Goal: Task Accomplishment & Management: Manage account settings

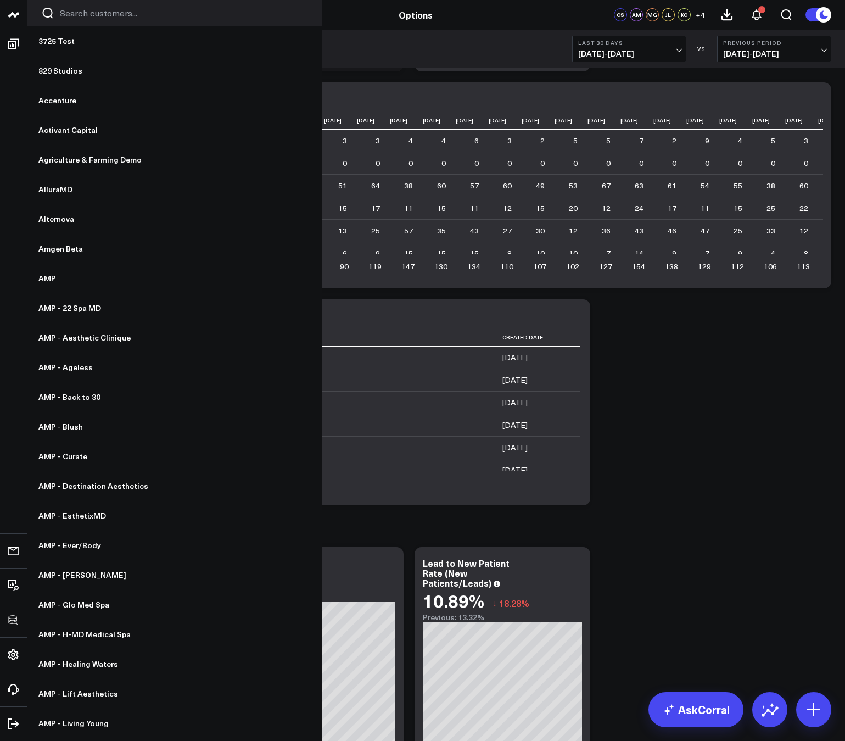
scroll to position [1349, 0]
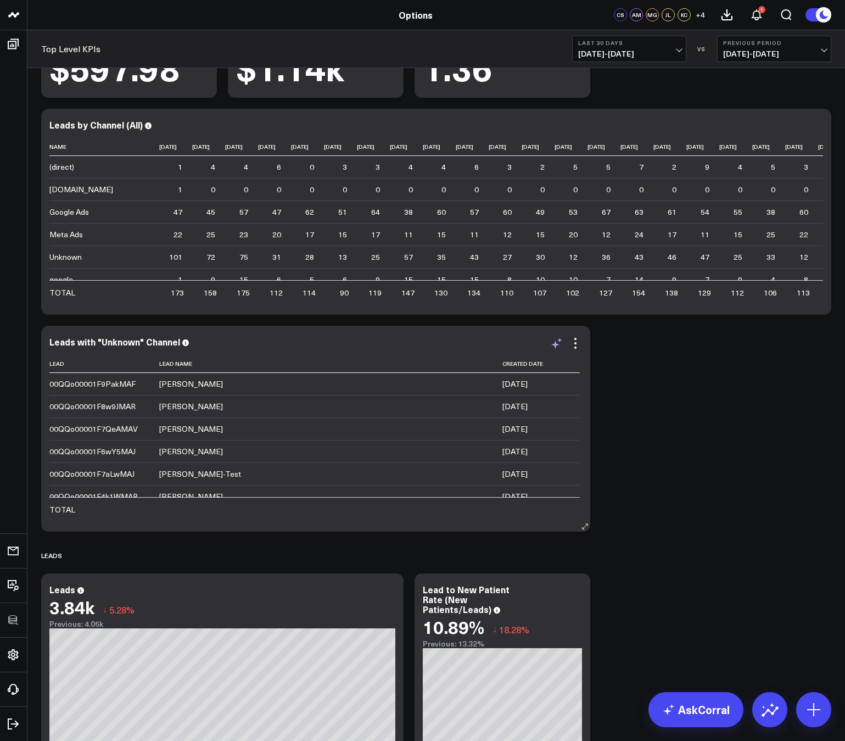
click at [560, 338] on icon at bounding box center [556, 343] width 13 height 13
click at [624, 490] on div "Modify via AI Copy link to widget Ask support Remove Create linked copy Executi…" at bounding box center [436, 273] width 801 height 3005
click at [577, 345] on icon at bounding box center [575, 343] width 13 height 13
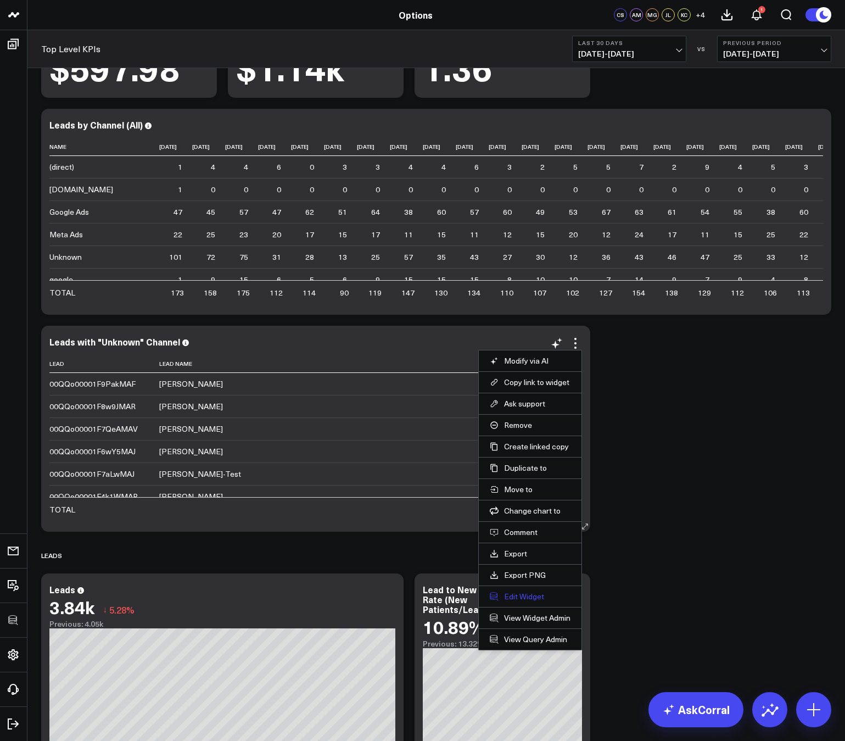
click at [531, 593] on button "Edit Widget" at bounding box center [530, 596] width 81 height 10
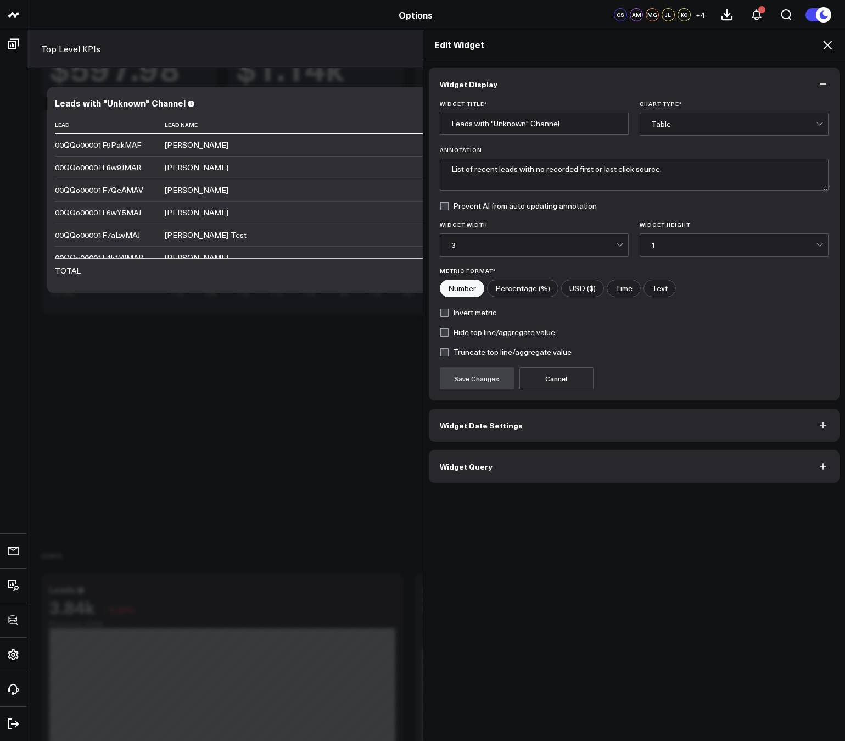
click at [492, 475] on button "Widget Query" at bounding box center [634, 466] width 411 height 33
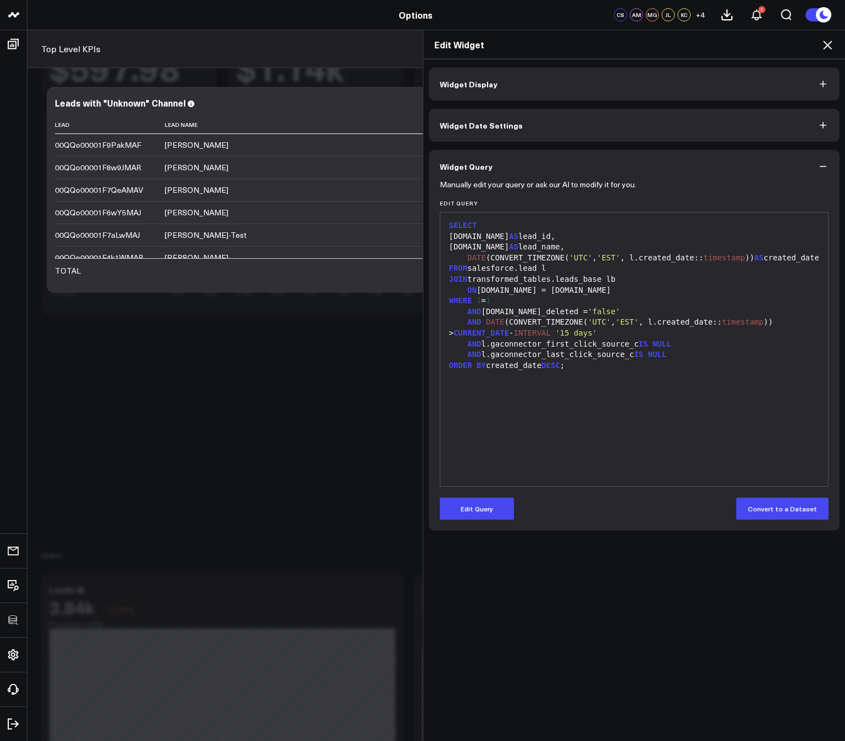
click at [553, 450] on div "SELECT l.id AS lead_id, l.name AS lead_name, DATE (CONVERT_TIMEZONE( 'UTC' , 'E…" at bounding box center [634, 349] width 377 height 263
click at [570, 254] on span "'UTC'" at bounding box center [581, 257] width 23 height 9
click at [572, 244] on div "l.name AS lead_name," at bounding box center [634, 247] width 377 height 11
click at [493, 506] on button "Edit Query" at bounding box center [477, 509] width 74 height 22
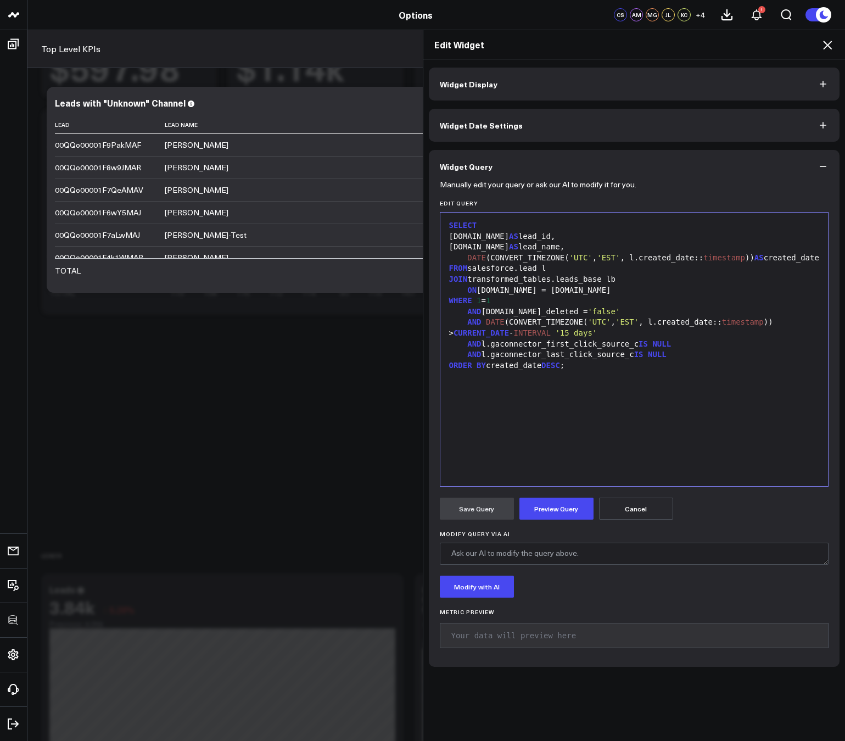
click at [572, 245] on div "l.name AS lead_name," at bounding box center [634, 247] width 377 height 11
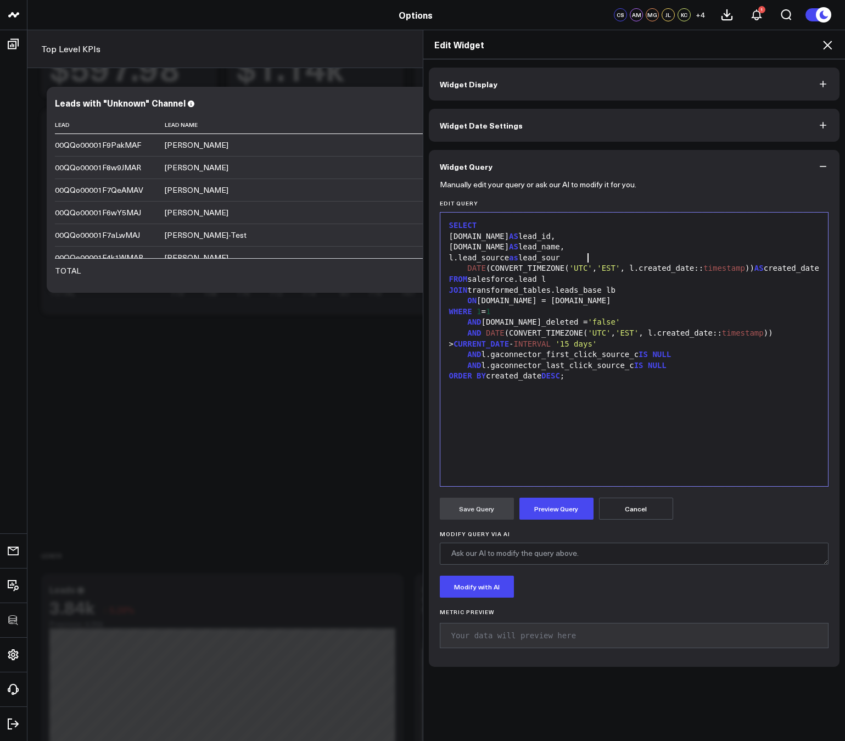
click at [603, 259] on div "l.lead_source as lead_sour" at bounding box center [634, 258] width 377 height 11
click at [562, 518] on button "Preview Query" at bounding box center [557, 509] width 74 height 22
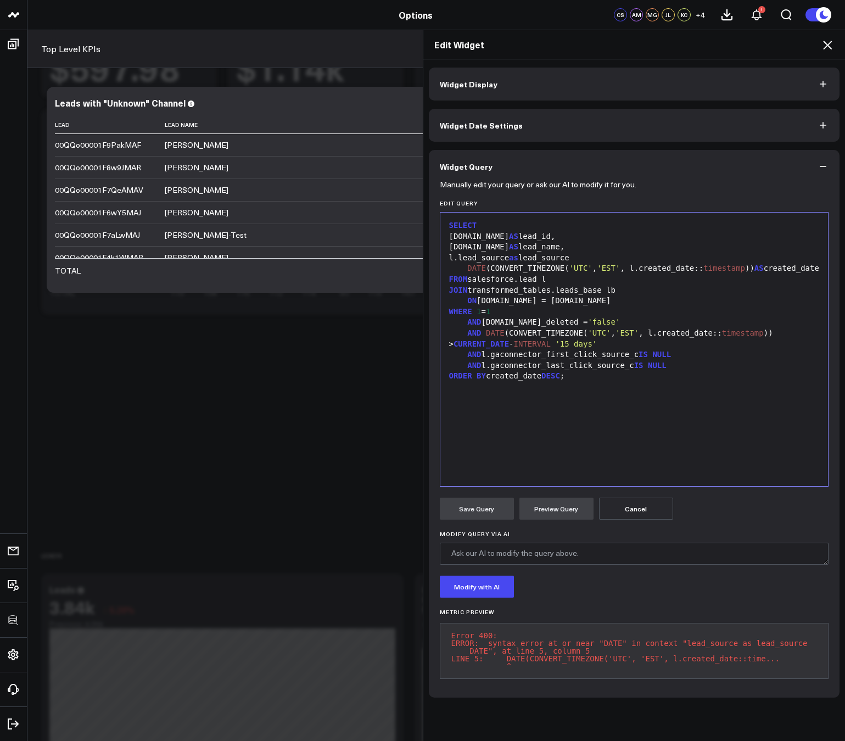
click at [607, 256] on div "l.lead_source as lead_source" at bounding box center [634, 258] width 377 height 11
click at [558, 498] on button "Preview Query" at bounding box center [557, 509] width 74 height 22
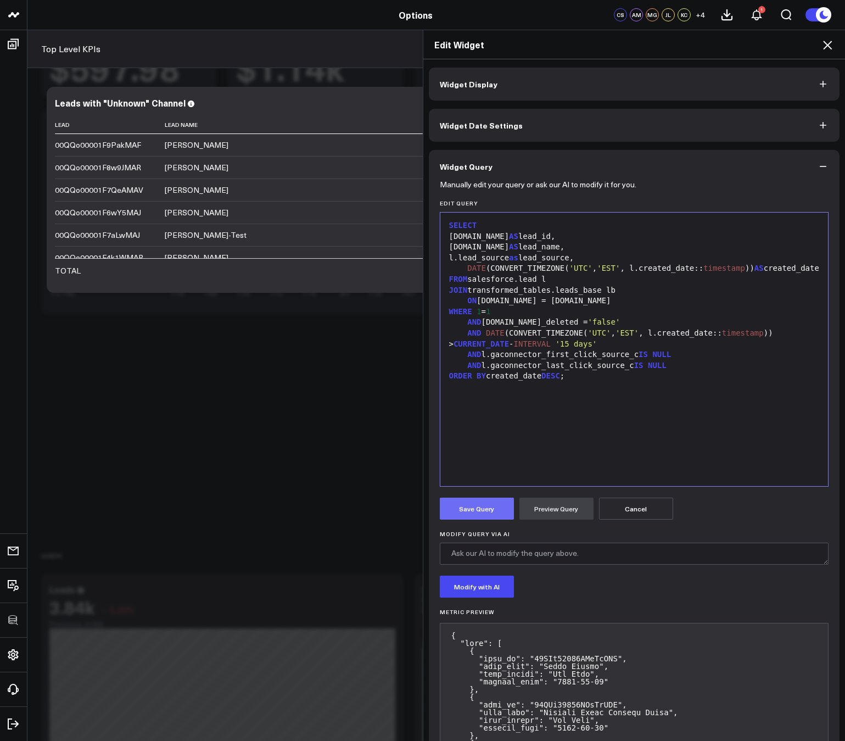
click at [477, 512] on button "Save Query" at bounding box center [477, 509] width 74 height 22
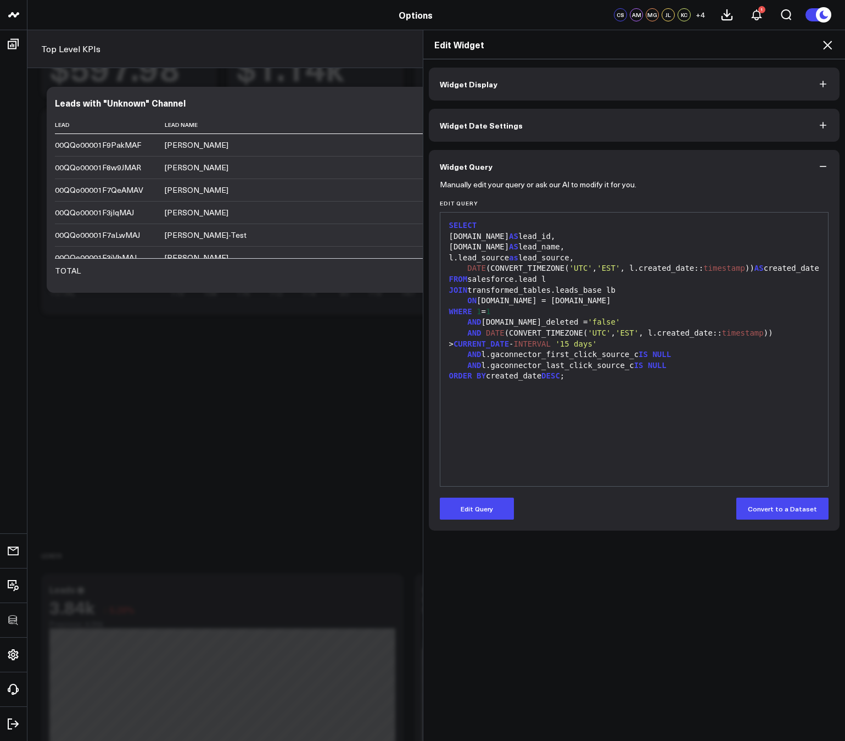
click at [827, 44] on icon at bounding box center [827, 44] width 13 height 13
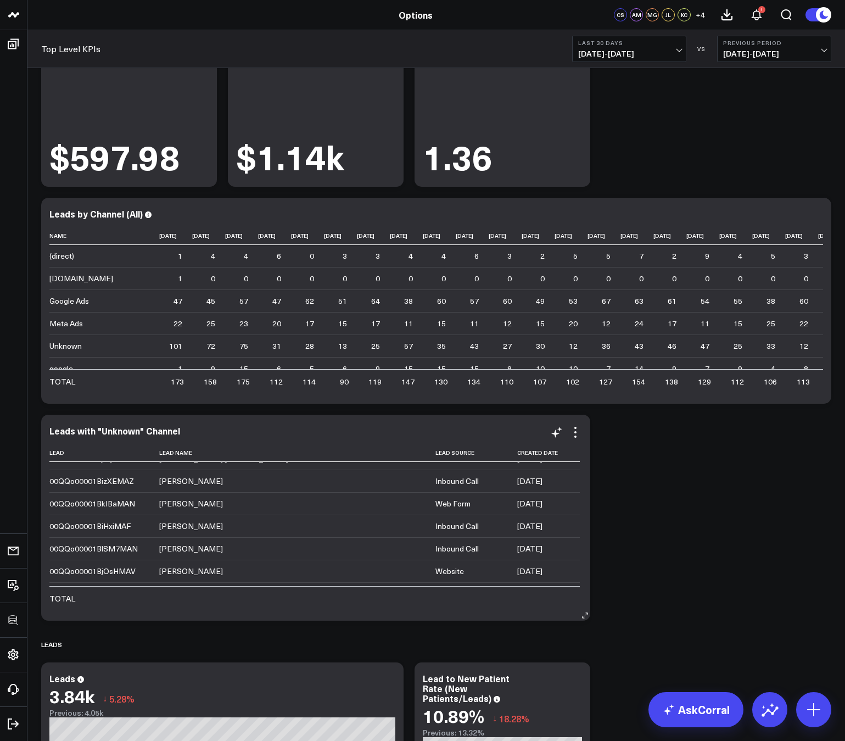
scroll to position [22431, 0]
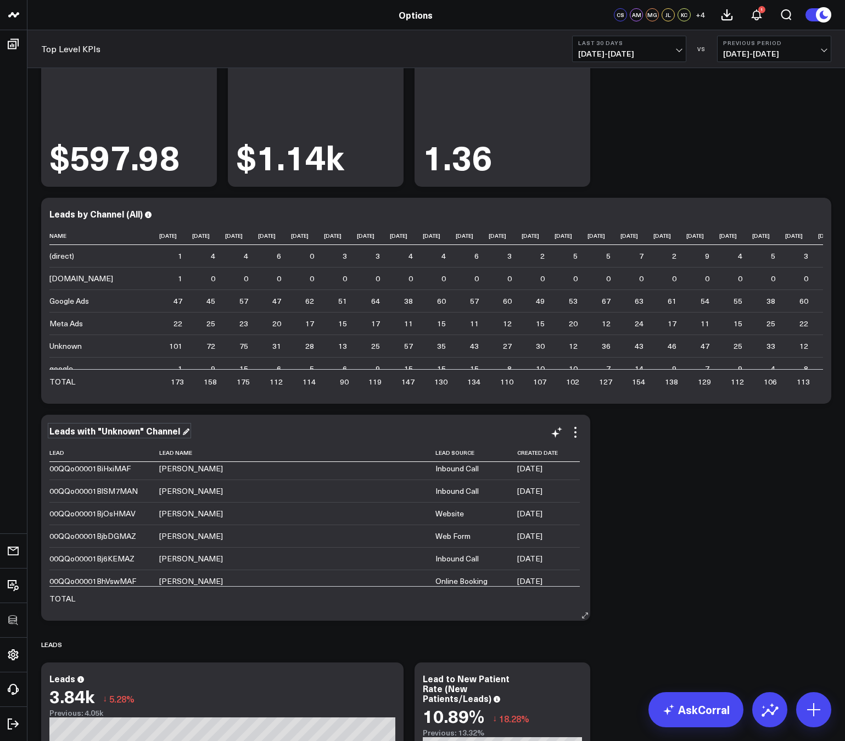
click at [166, 433] on div "Leads with "Unknown" Channel" at bounding box center [119, 431] width 140 height 12
copy div "Leads with "Unknown" Channel"
click at [580, 431] on icon at bounding box center [575, 432] width 13 height 13
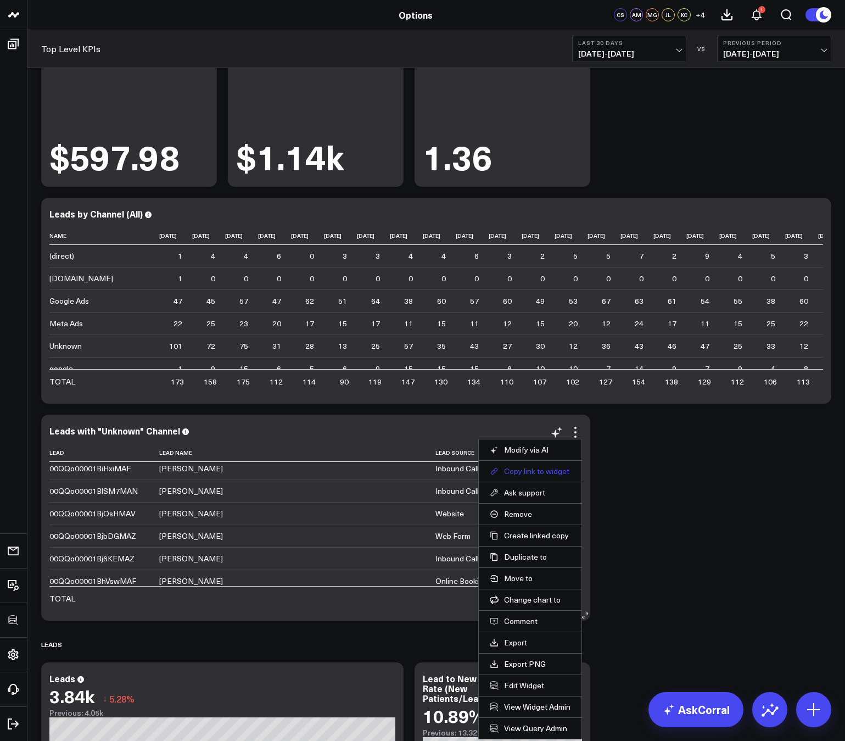
click at [543, 472] on button "Copy link to widget" at bounding box center [530, 471] width 81 height 10
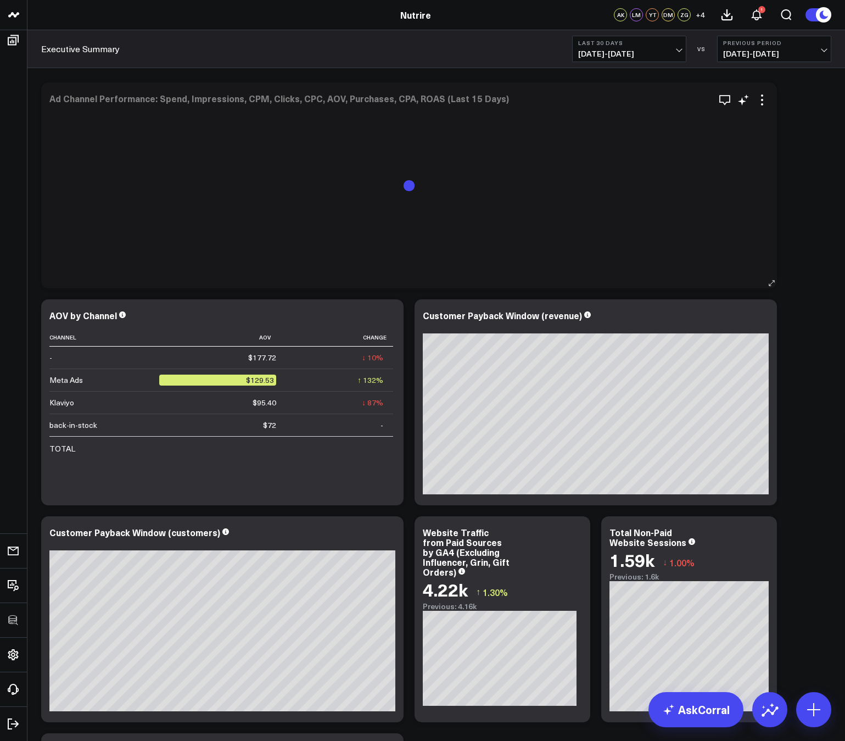
scroll to position [1136, 0]
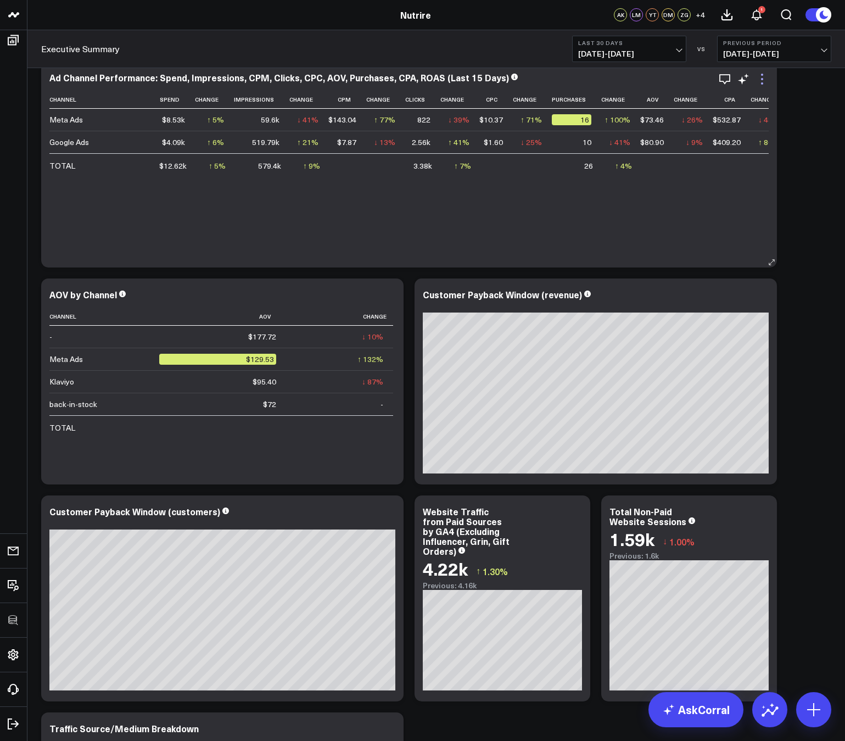
click at [761, 82] on icon at bounding box center [762, 78] width 13 height 13
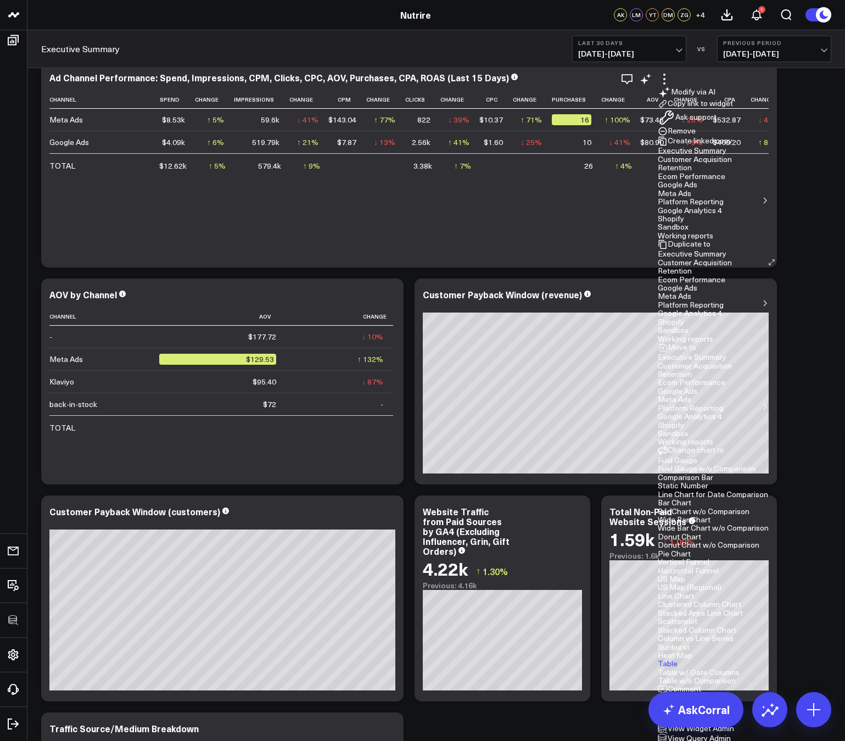
click at [708, 714] on li "Edit Widget" at bounding box center [713, 719] width 111 height 10
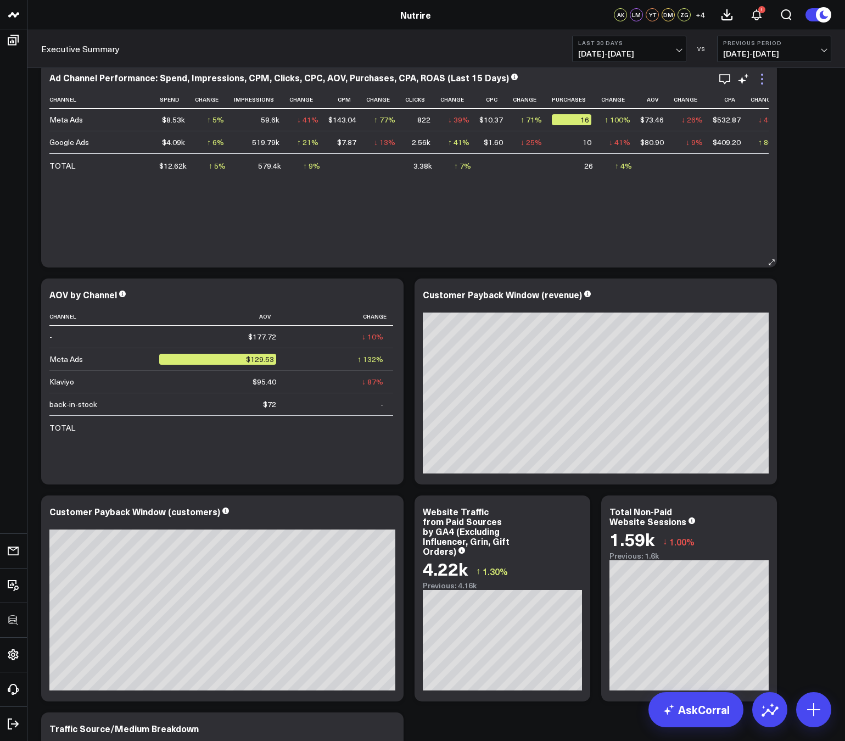
click at [764, 81] on icon at bounding box center [762, 78] width 13 height 13
click at [728, 75] on icon "button" at bounding box center [724, 78] width 13 height 13
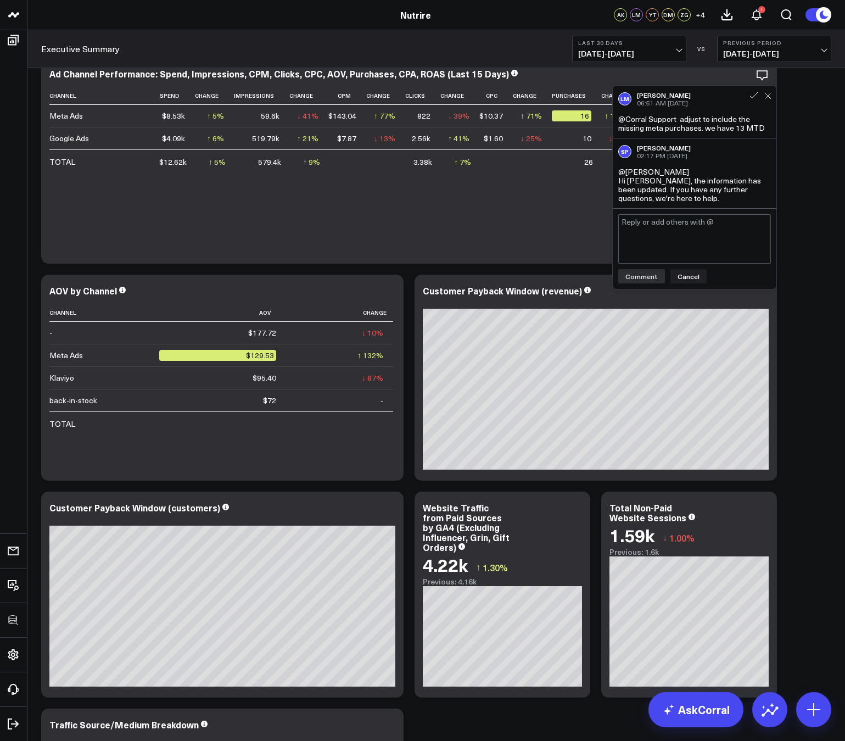
scroll to position [1131, 0]
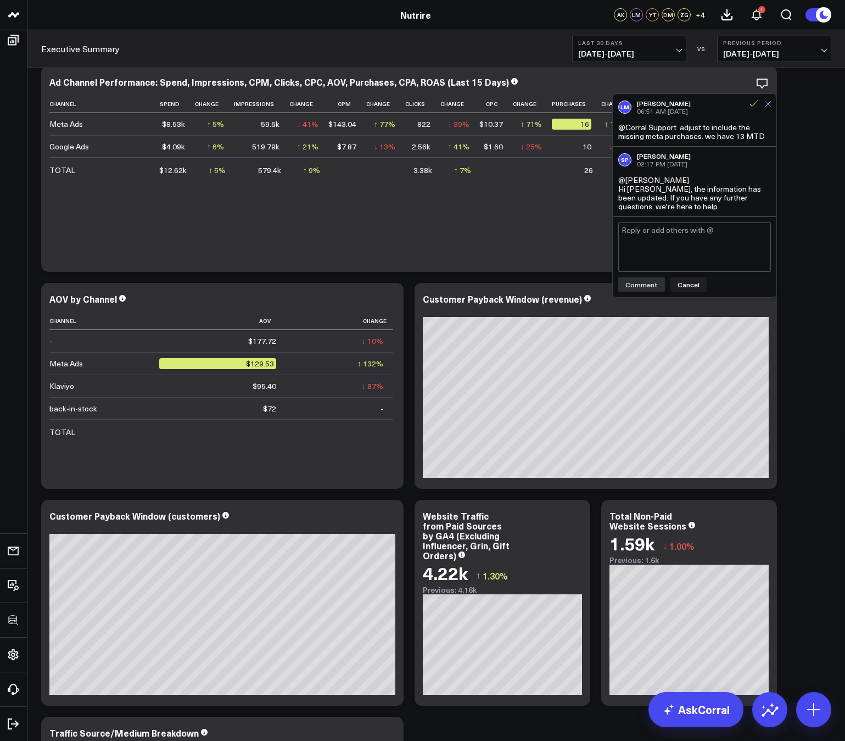
click at [766, 104] on icon at bounding box center [767, 104] width 7 height 7
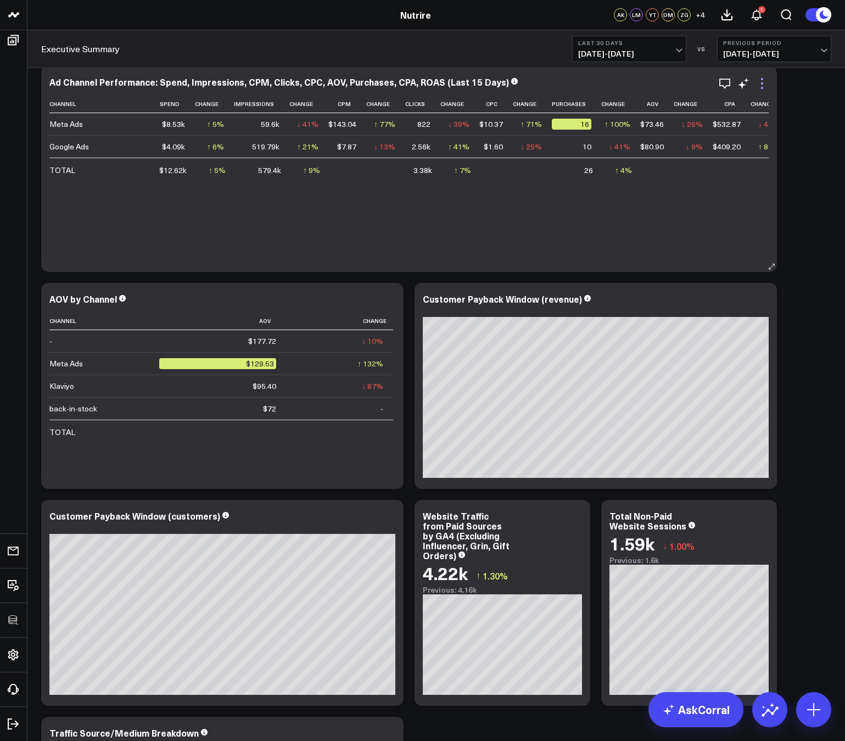
click at [763, 82] on icon at bounding box center [762, 83] width 2 height 2
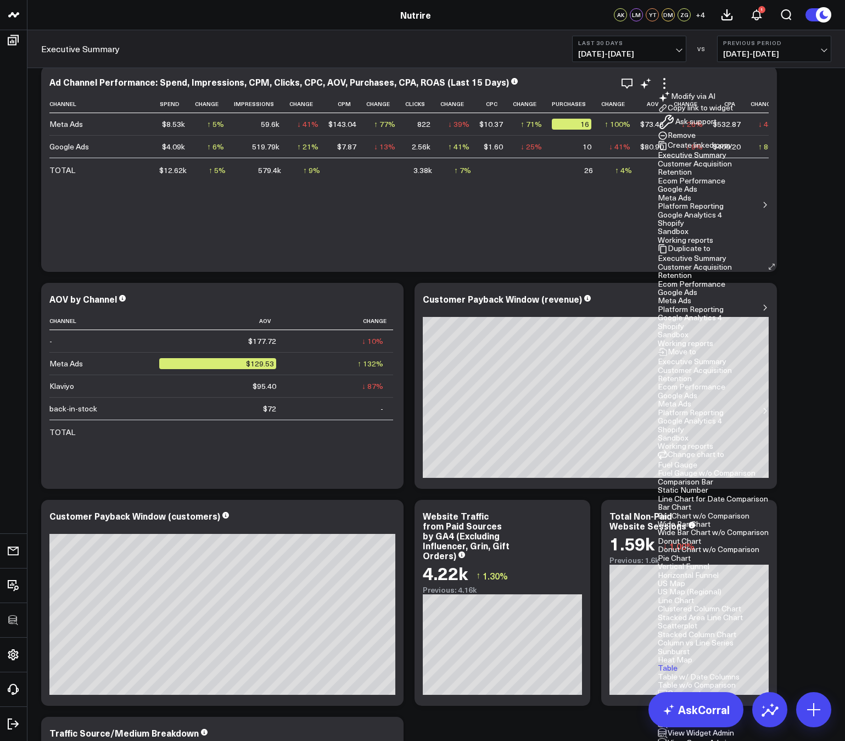
click at [707, 718] on button "Edit Widget" at bounding box center [683, 723] width 50 height 10
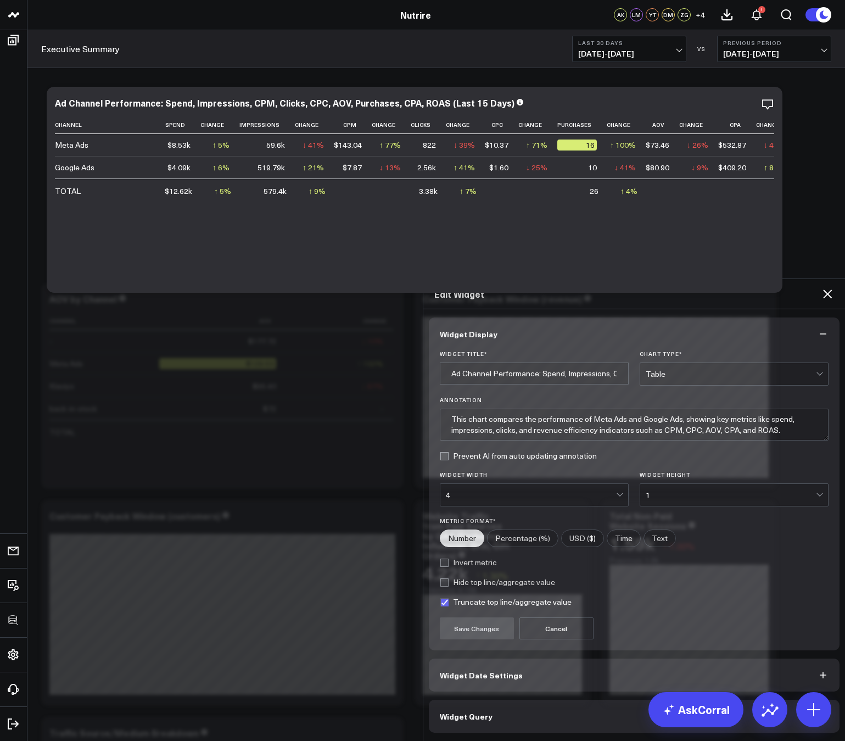
click at [493, 700] on button "Widget Query" at bounding box center [634, 716] width 411 height 33
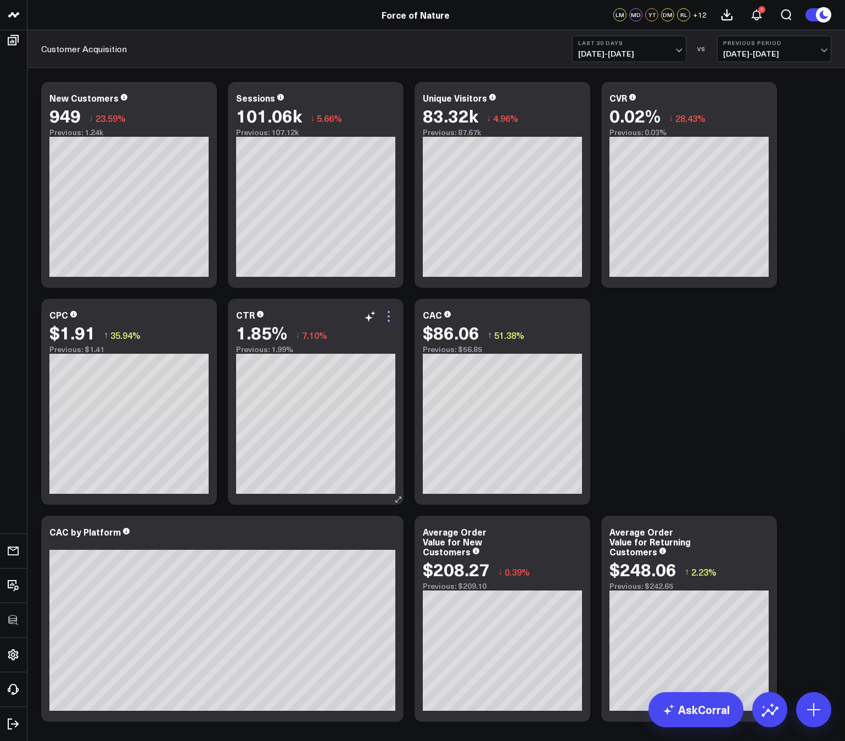
click at [393, 314] on icon at bounding box center [388, 316] width 13 height 13
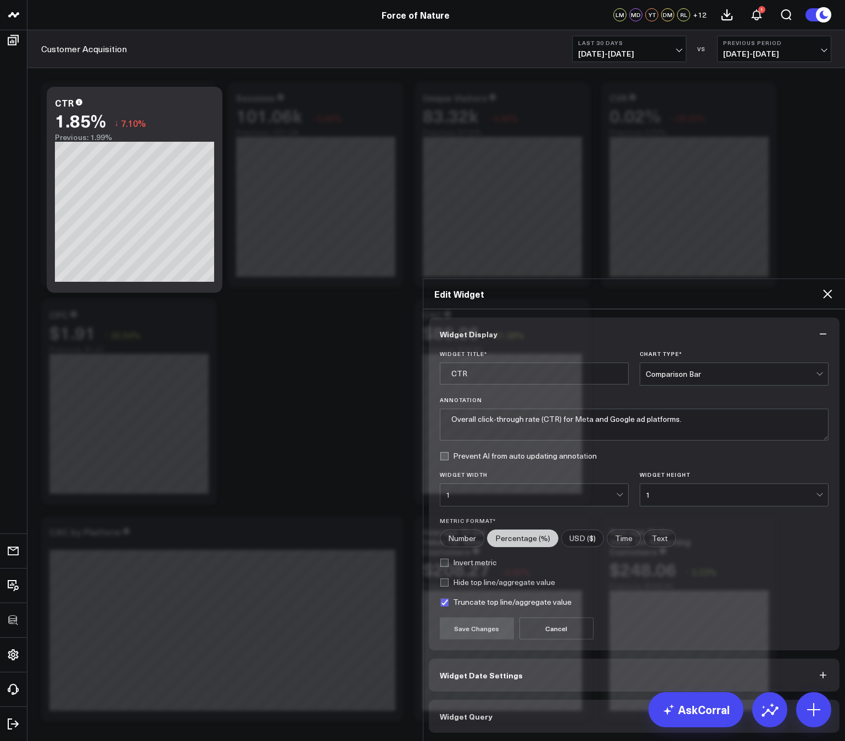
click at [466, 700] on button "Widget Query" at bounding box center [634, 716] width 411 height 33
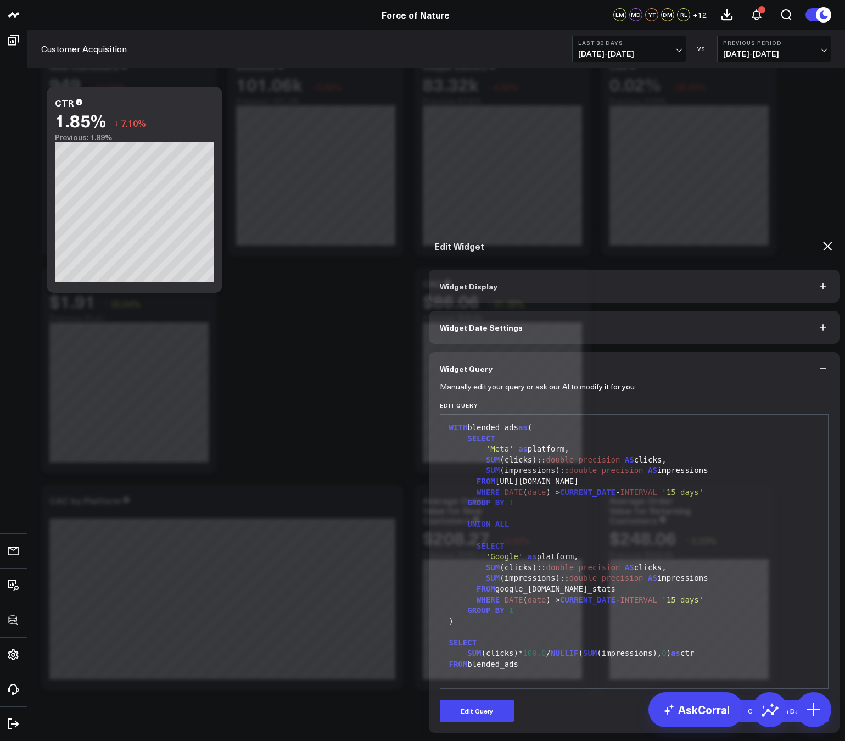
scroll to position [52, 0]
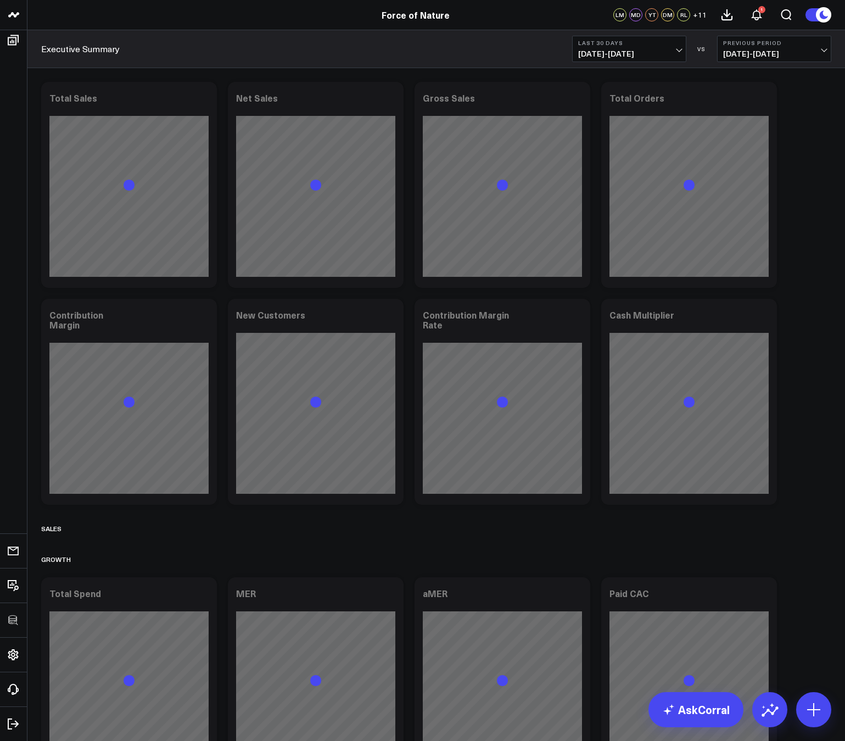
click at [596, 55] on span "[DATE] - [DATE]" at bounding box center [629, 53] width 102 height 9
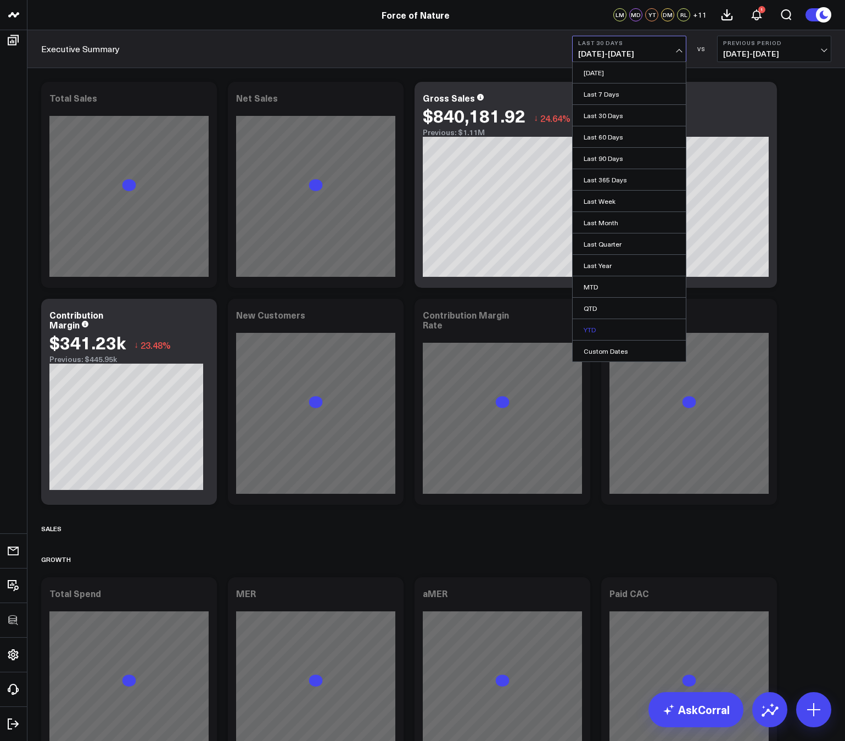
click at [595, 337] on link "YTD" at bounding box center [629, 329] width 113 height 21
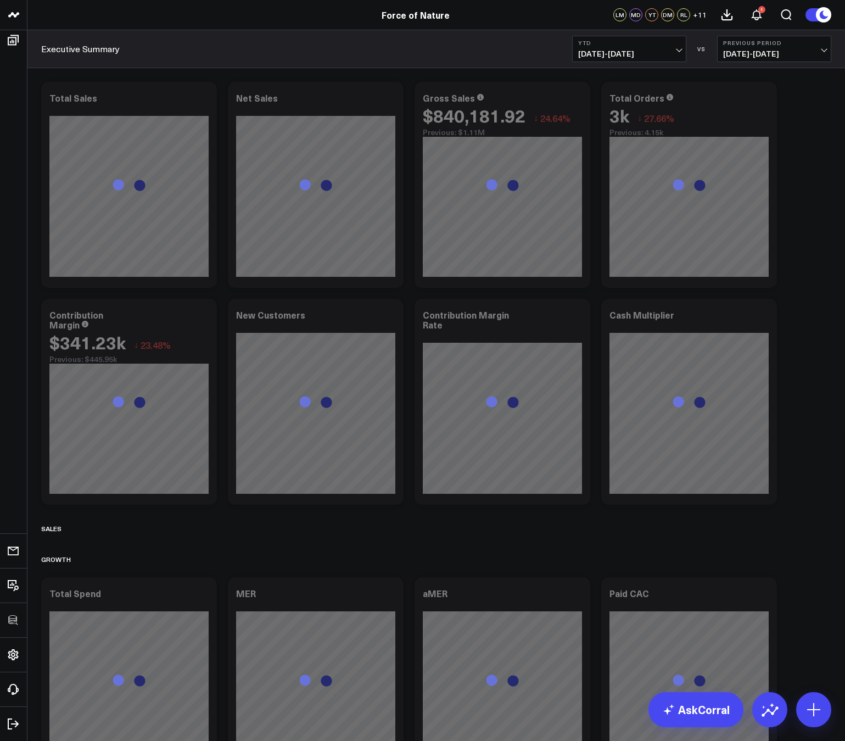
click at [591, 46] on button "YTD 01/01/25 - 08/20/25" at bounding box center [629, 49] width 114 height 26
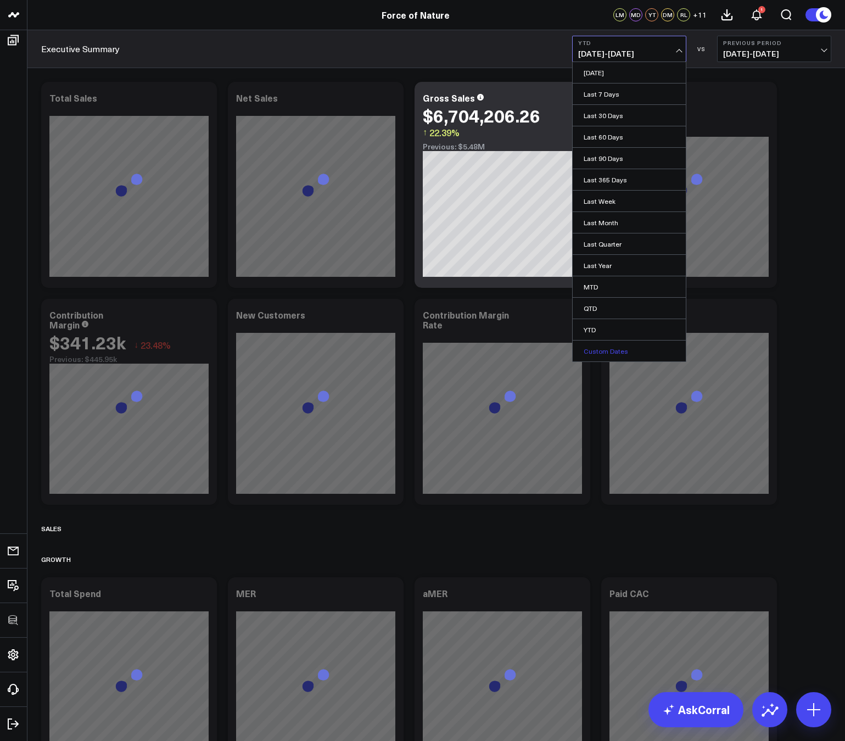
click at [601, 349] on link "Custom Dates" at bounding box center [629, 350] width 113 height 21
select select "7"
select select "2025"
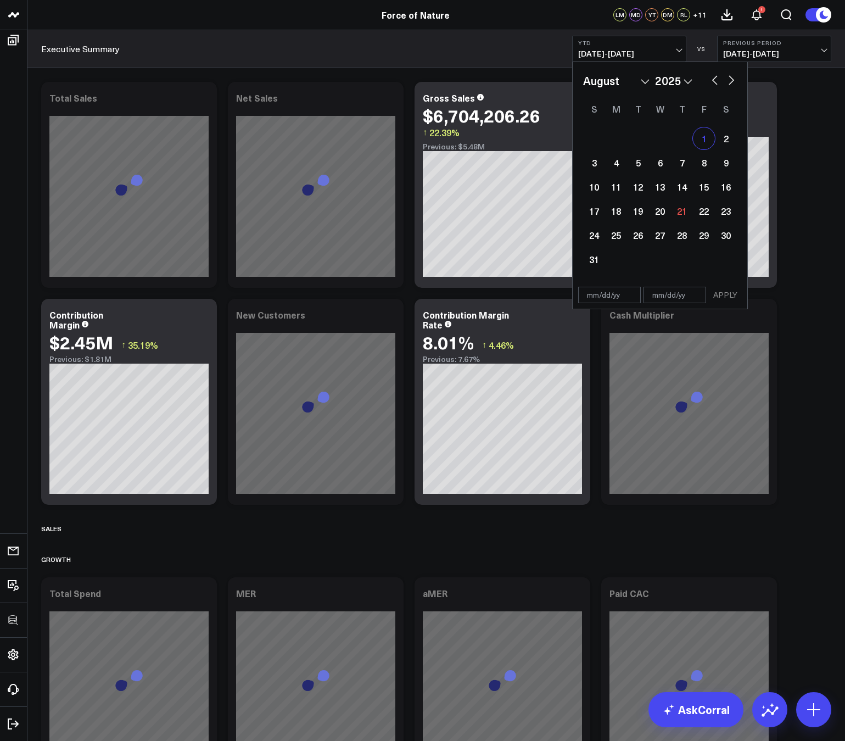
click at [701, 146] on div "1" at bounding box center [704, 138] width 22 height 22
type input "[DATE]"
select select "7"
select select "2025"
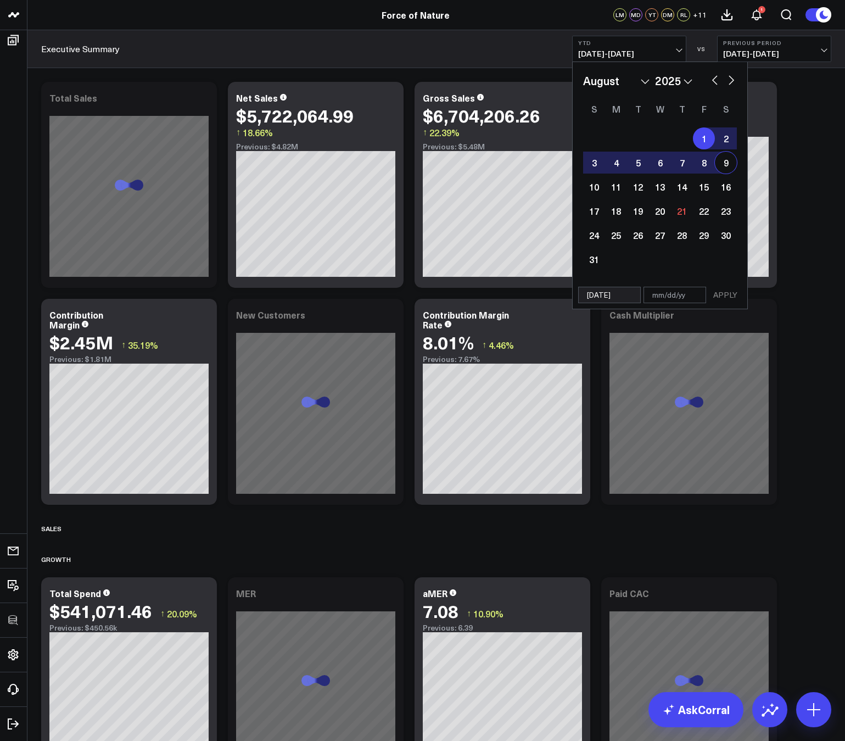
click at [717, 159] on div "9" at bounding box center [726, 163] width 22 height 22
type input "08/09/25"
select select "7"
select select "2025"
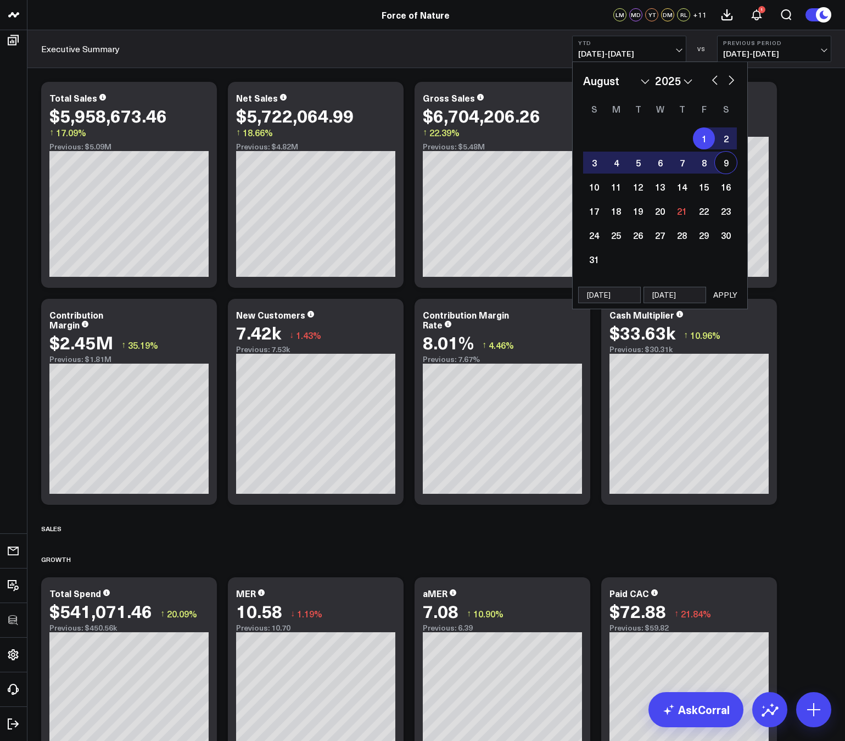
click at [718, 294] on button "APPLY" at bounding box center [725, 295] width 33 height 16
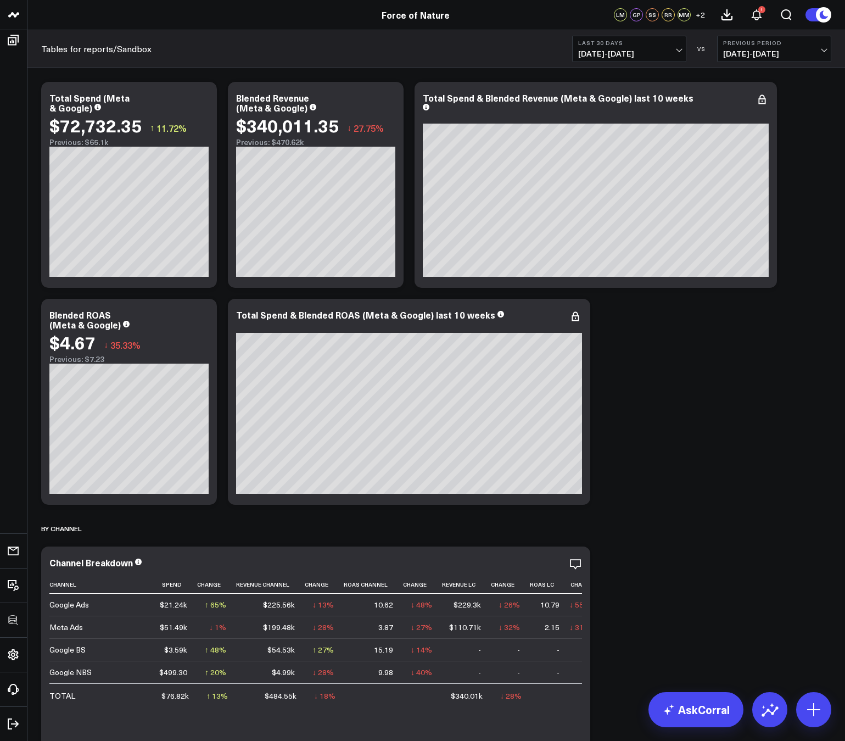
click at [700, 17] on span "+ 2" at bounding box center [700, 15] width 9 height 8
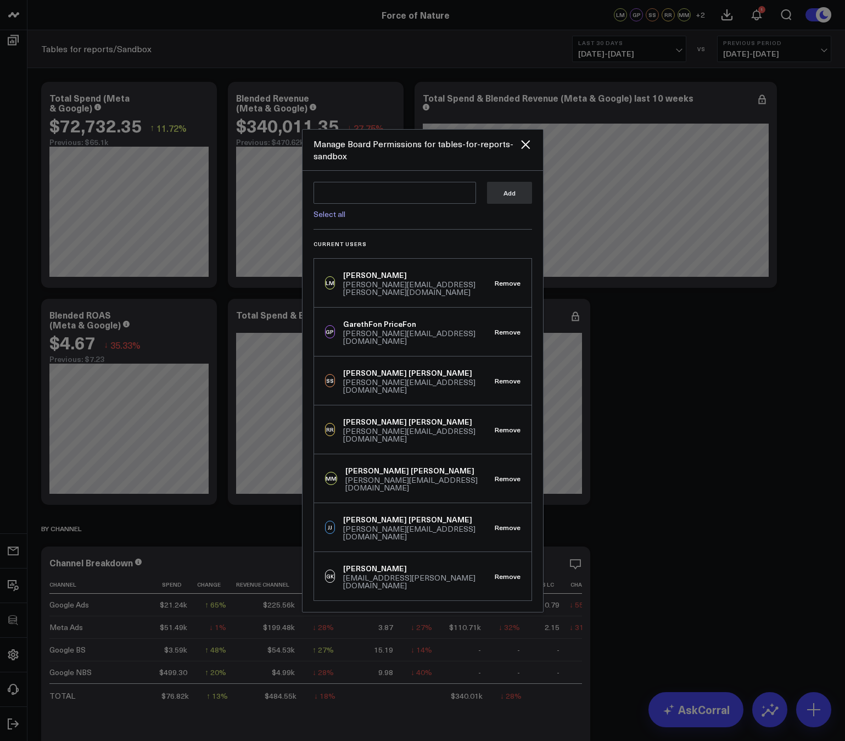
scroll to position [58, 0]
click at [526, 151] on icon at bounding box center [525, 144] width 13 height 13
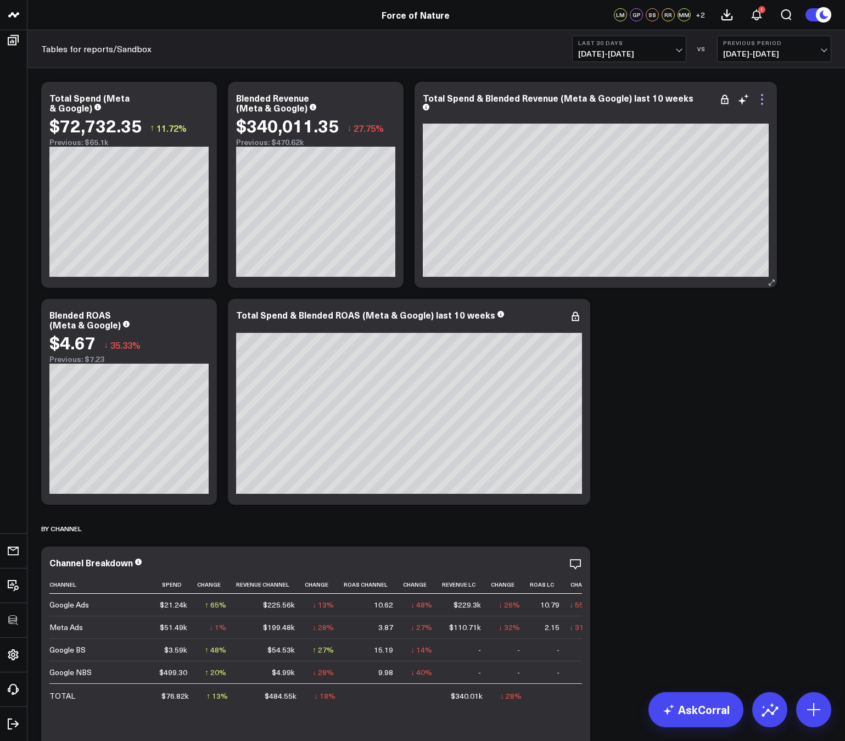
click at [763, 98] on icon at bounding box center [762, 99] width 13 height 13
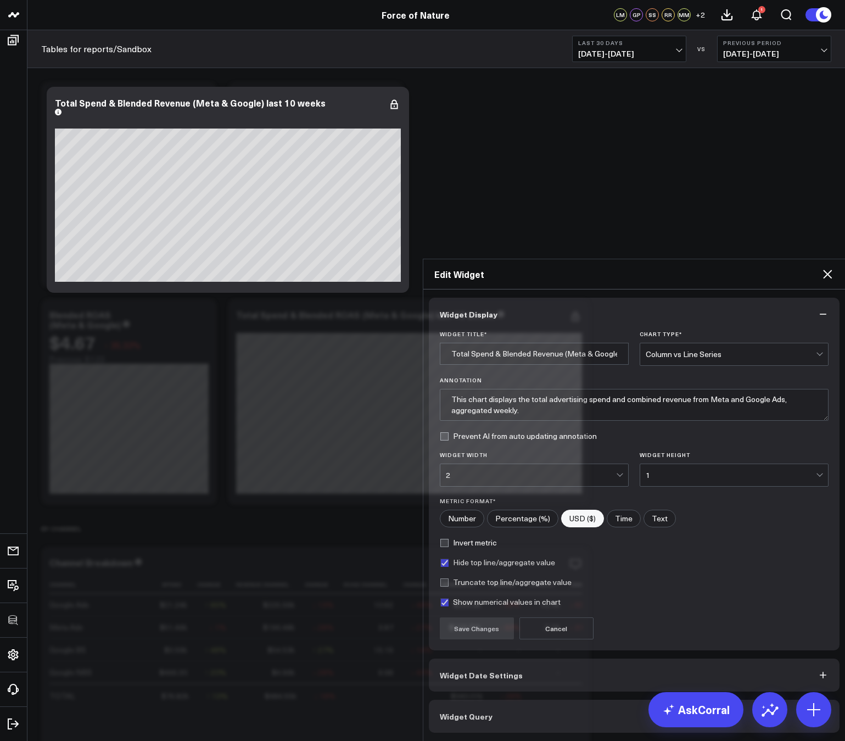
click at [539, 658] on button "Widget Date Settings" at bounding box center [634, 674] width 411 height 33
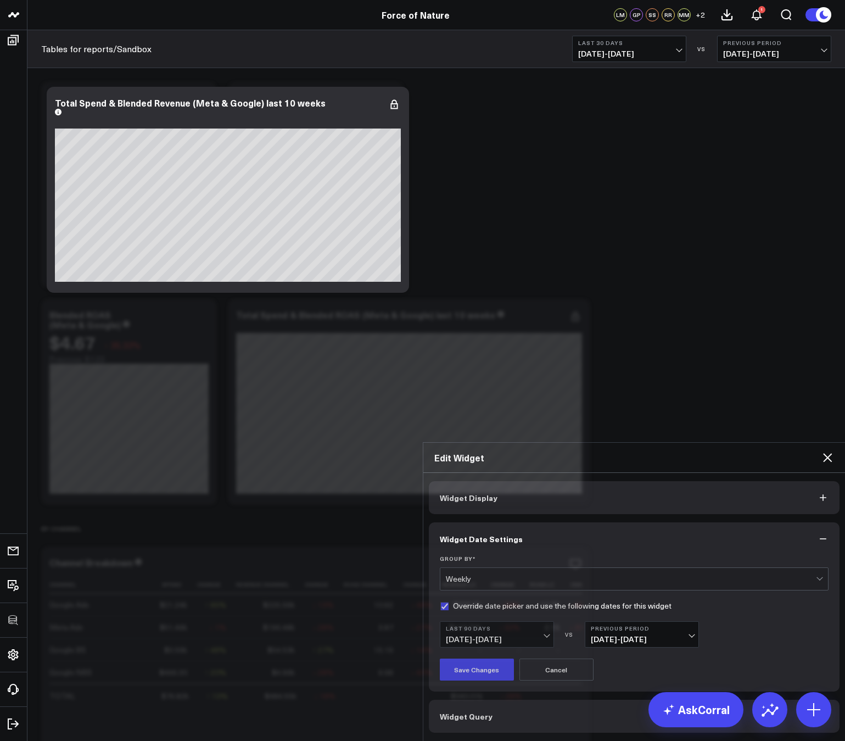
click at [832, 451] on icon at bounding box center [827, 457] width 13 height 13
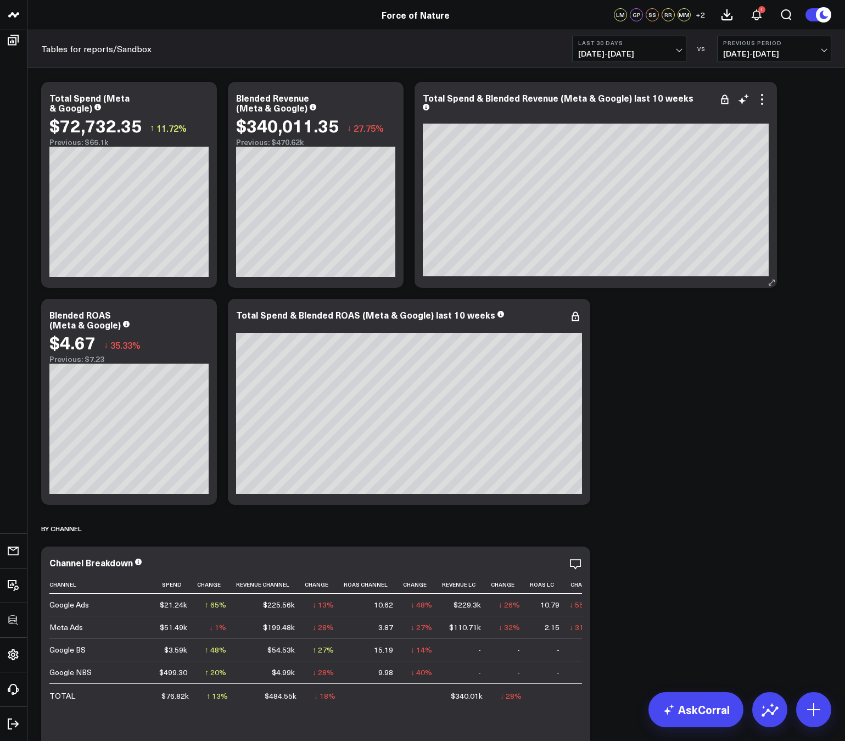
click at [645, 98] on div "Total Spend & Blended Revenue (Meta & Google) last 10 weeks" at bounding box center [558, 98] width 271 height 12
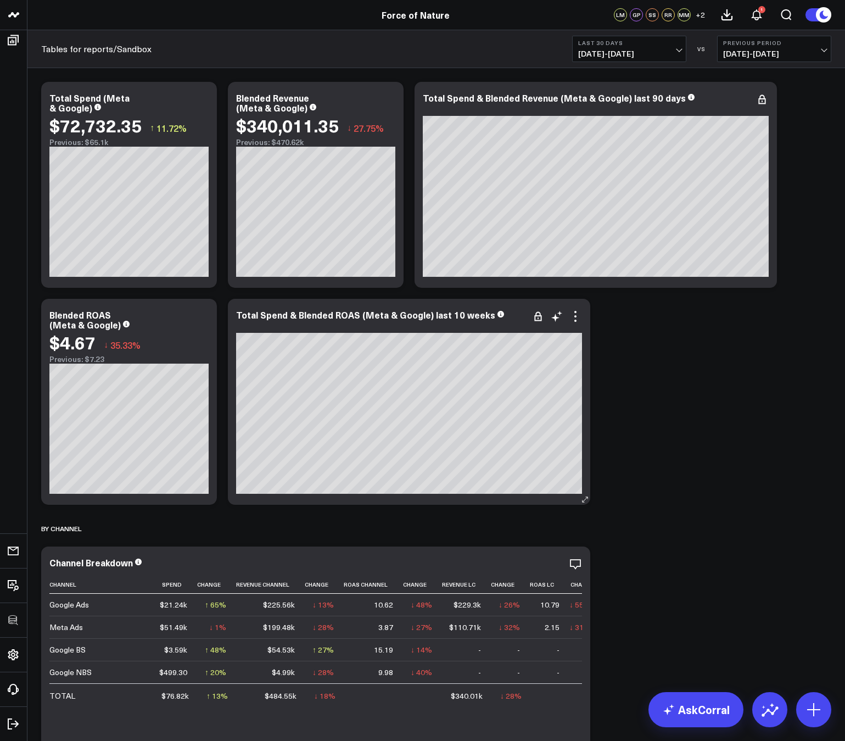
click at [446, 314] on div "Total Spend & Blended ROAS (Meta & Google) last 10 weeks" at bounding box center [365, 315] width 259 height 12
click at [201, 318] on icon at bounding box center [202, 316] width 13 height 13
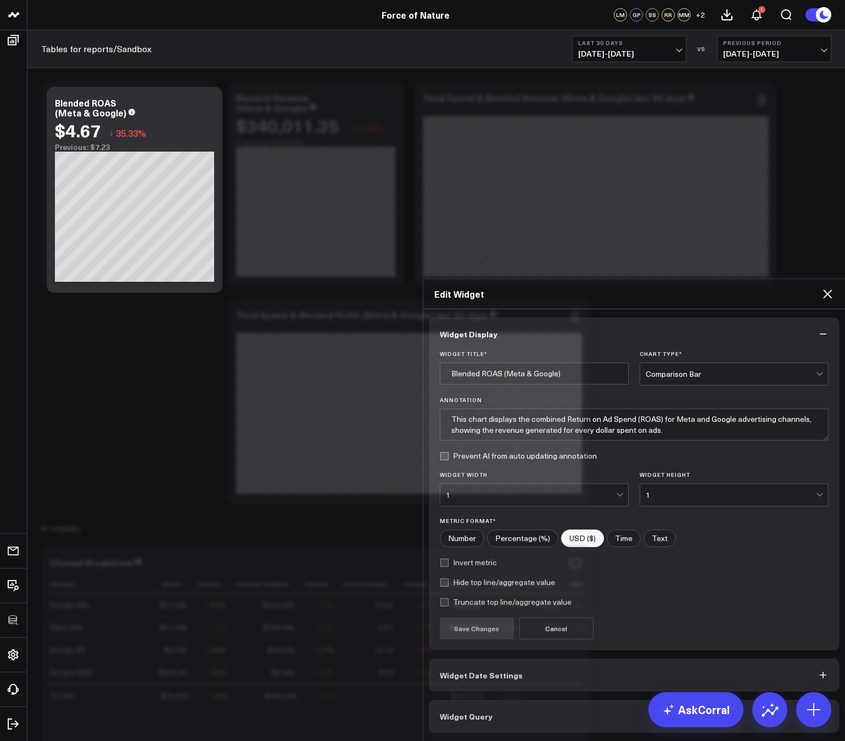
click at [474, 671] on span "Widget Date Settings" at bounding box center [481, 675] width 83 height 9
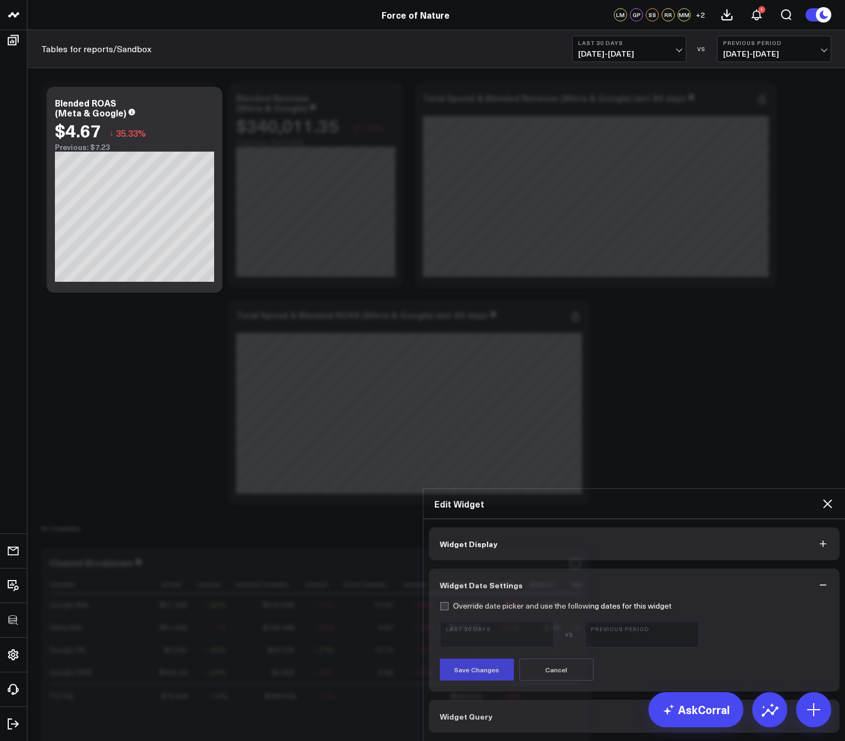
click at [448, 601] on label "Override date picker and use the following dates for this widget" at bounding box center [556, 605] width 232 height 9
click at [448, 601] on input "Override date picker and use the following dates for this widget" at bounding box center [444, 605] width 9 height 9
checkbox input "true"
click at [470, 621] on button "Last 30 Days 07/22/25 - 08/20/25" at bounding box center [497, 634] width 114 height 26
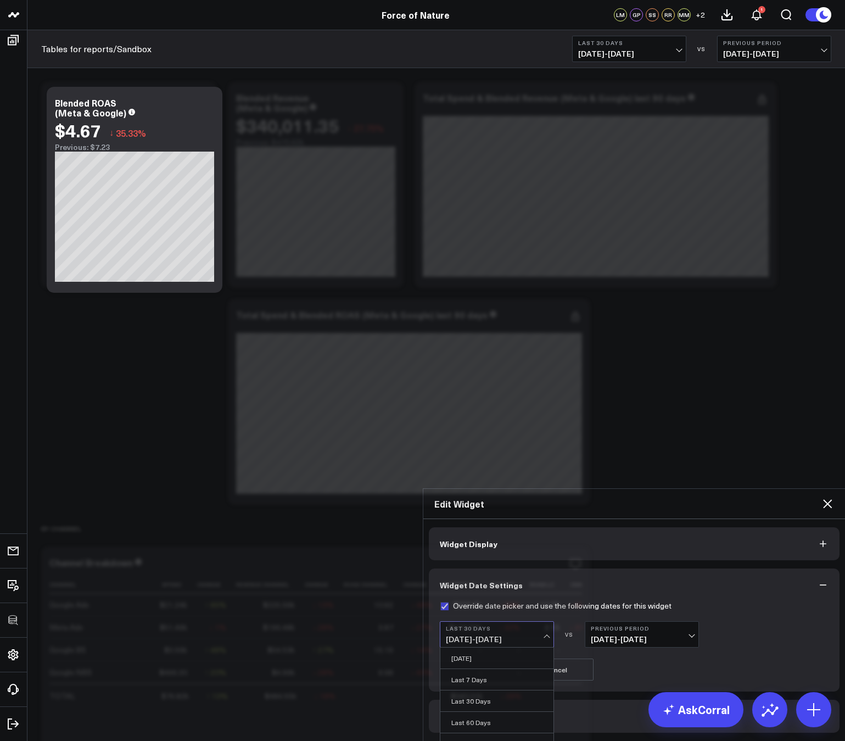
click at [460, 733] on link "Last 90 Days" at bounding box center [496, 743] width 113 height 21
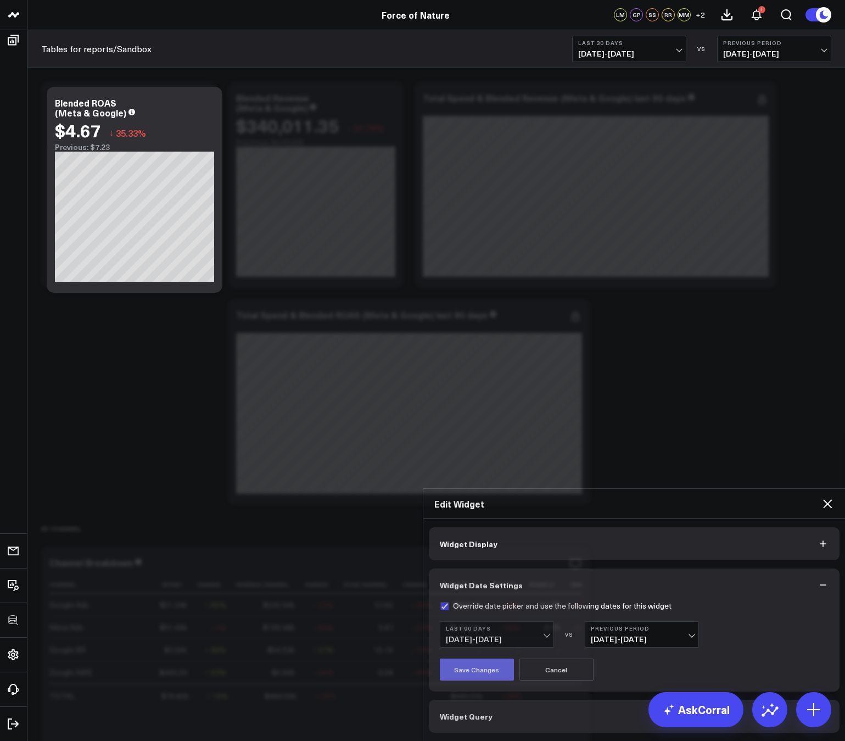
click at [474, 658] on button "Save Changes" at bounding box center [477, 669] width 74 height 22
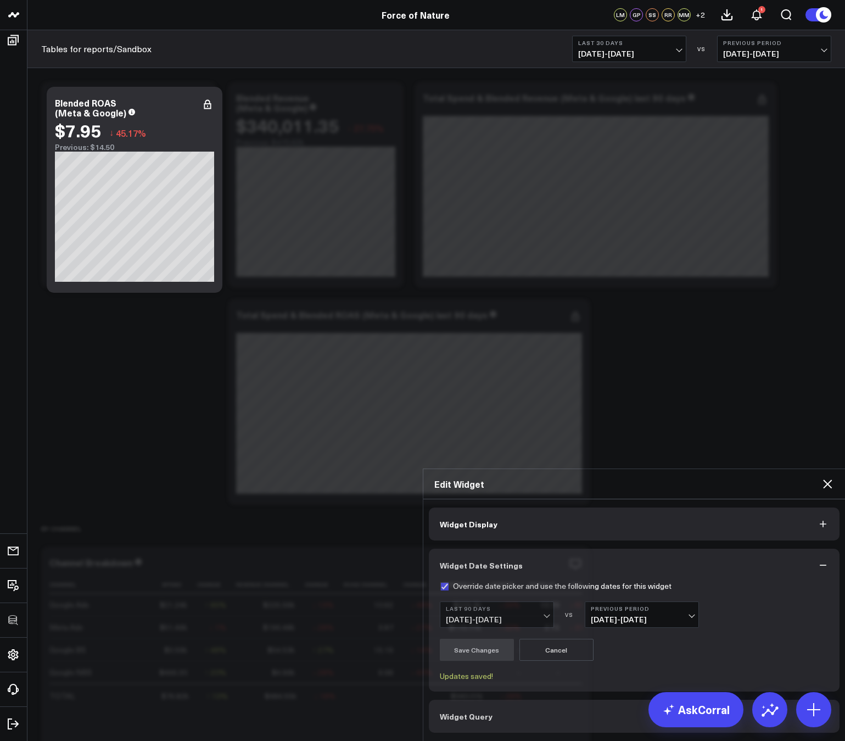
click at [827, 477] on icon at bounding box center [827, 483] width 13 height 13
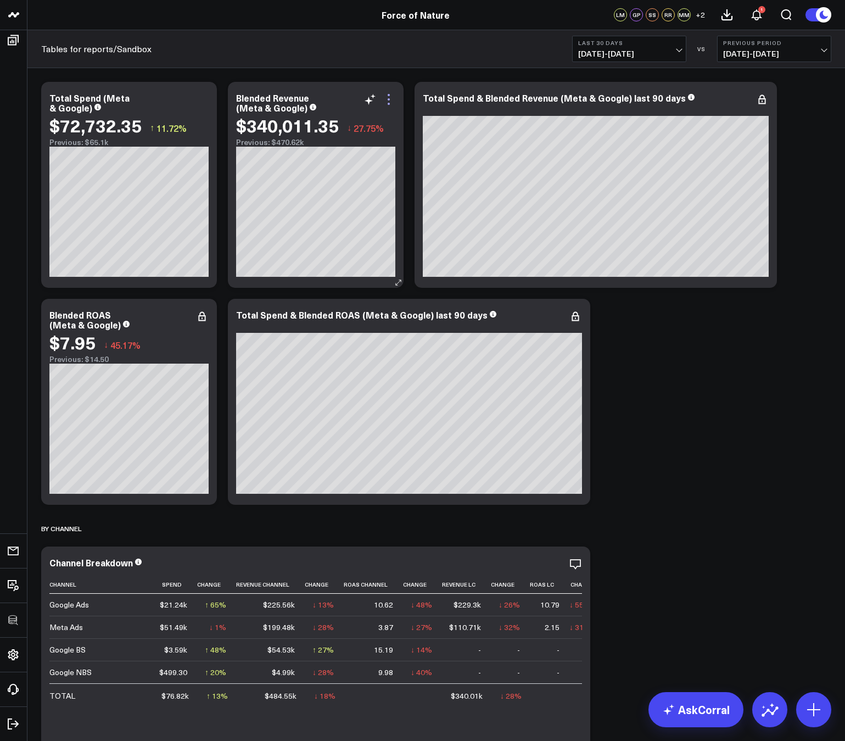
click at [390, 97] on icon at bounding box center [388, 99] width 13 height 13
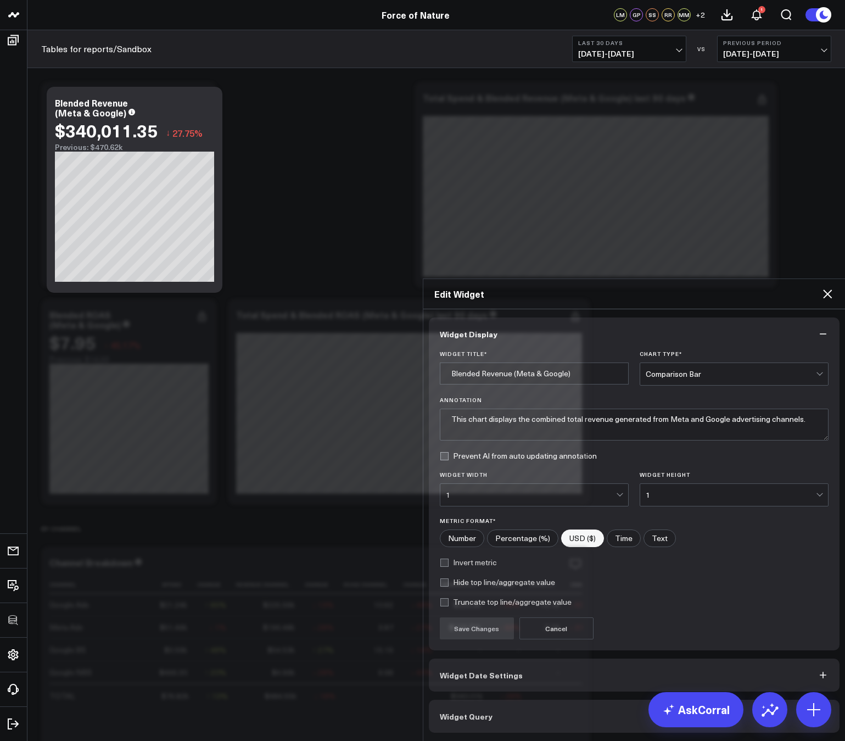
click at [483, 700] on button "Widget Query" at bounding box center [634, 716] width 411 height 33
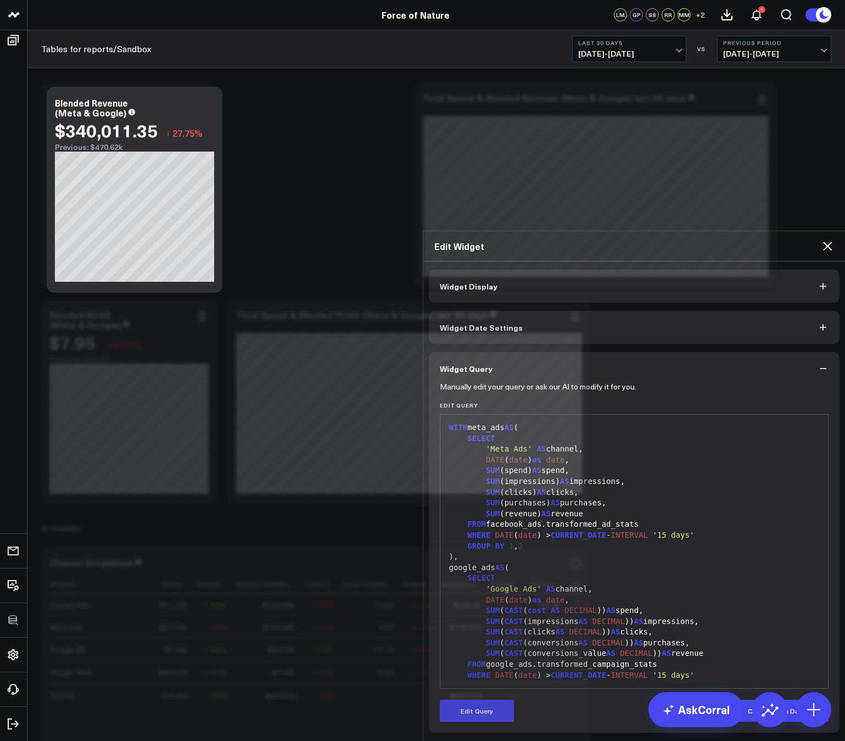
click at [533, 311] on button "Widget Date Settings" at bounding box center [634, 327] width 411 height 33
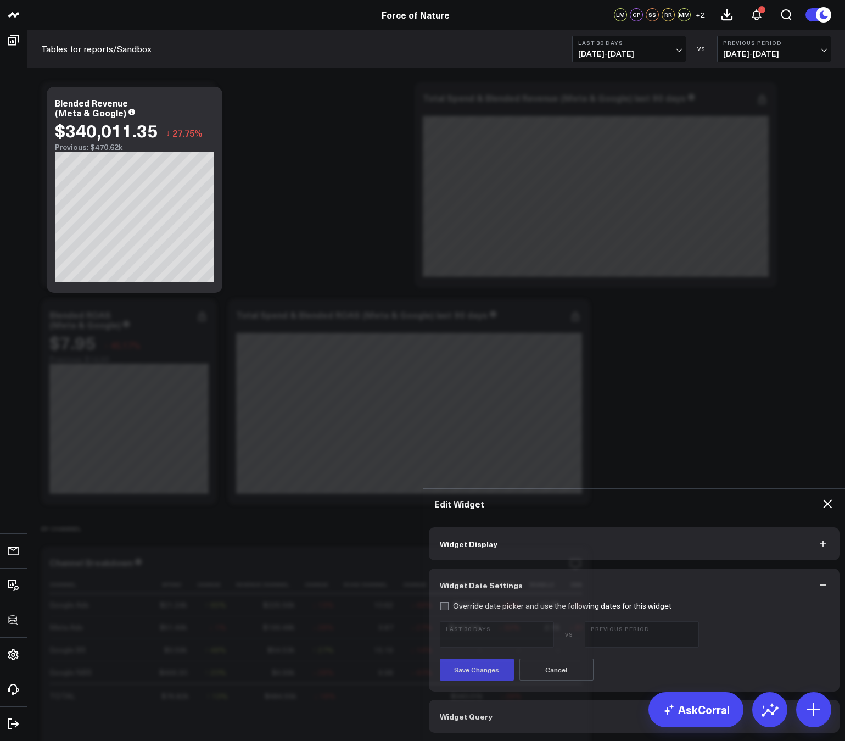
click at [448, 568] on button "Widget Date Settings" at bounding box center [634, 584] width 411 height 33
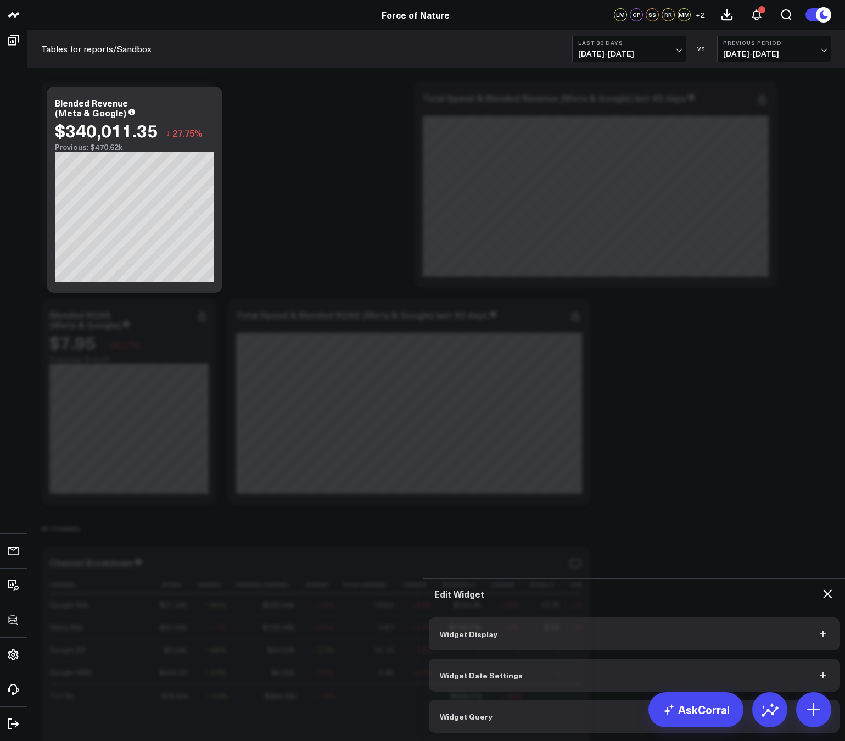
click at [453, 671] on span "Widget Date Settings" at bounding box center [481, 675] width 83 height 9
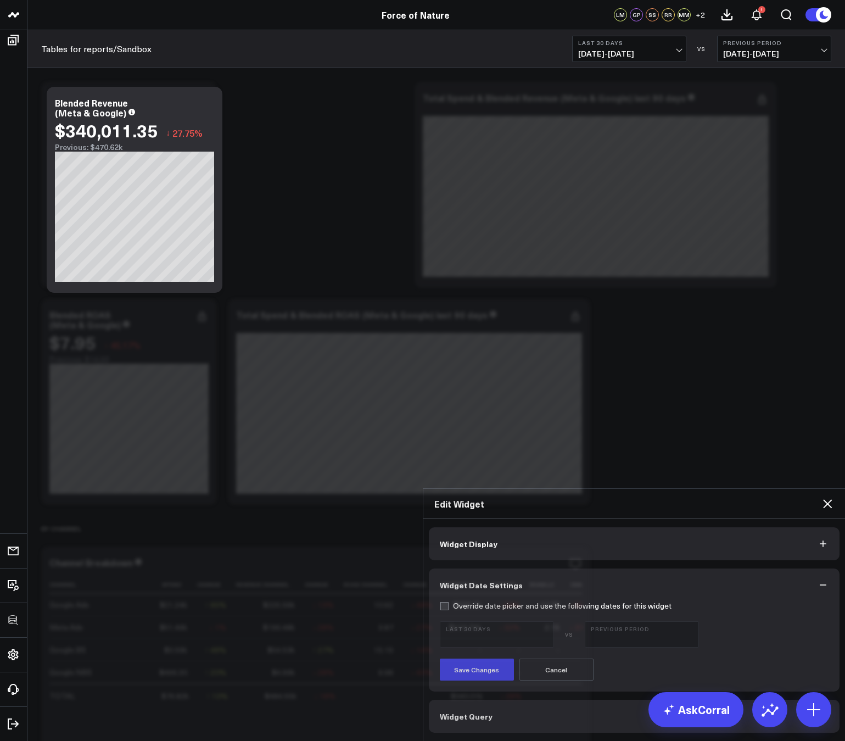
click at [443, 601] on label "Override date picker and use the following dates for this widget" at bounding box center [556, 605] width 232 height 9
click at [443, 601] on input "Override date picker and use the following dates for this widget" at bounding box center [444, 605] width 9 height 9
checkbox input "true"
click at [464, 625] on b "Last 30 Days" at bounding box center [497, 628] width 102 height 7
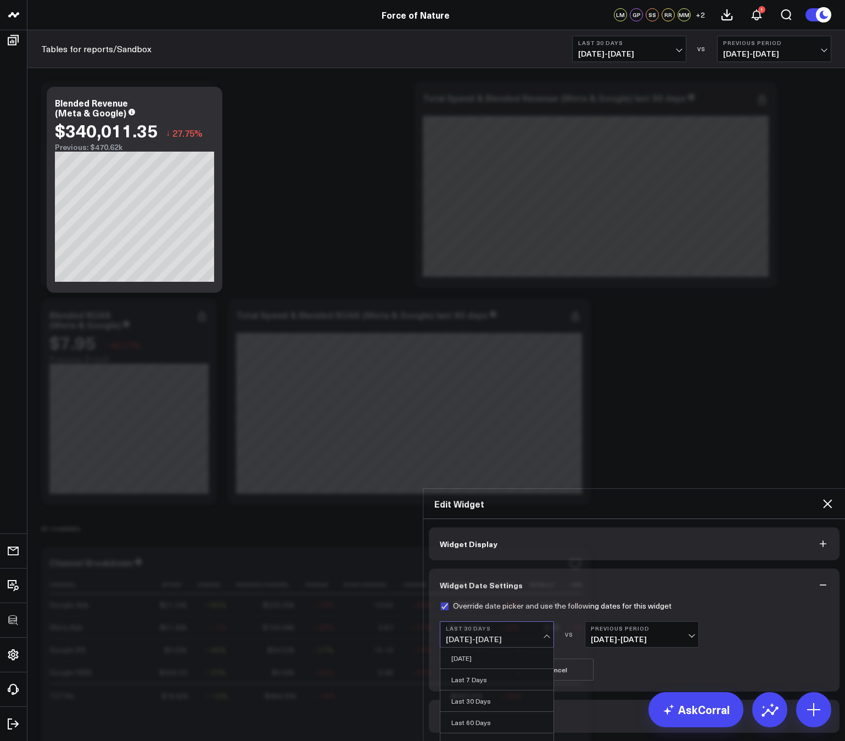
click at [460, 733] on link "Last 90 Days" at bounding box center [496, 743] width 113 height 21
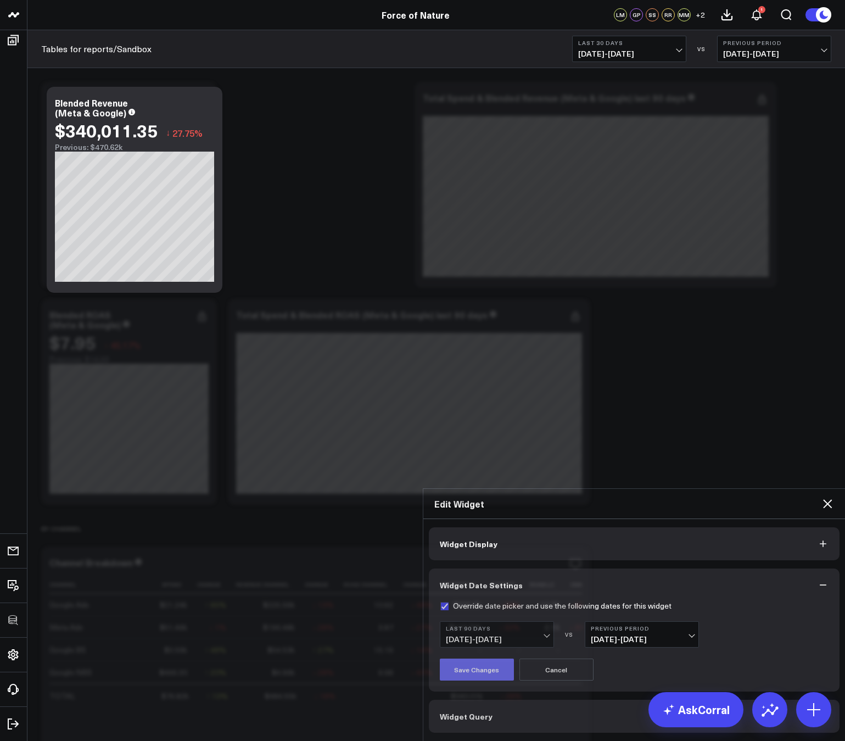
click at [463, 658] on button "Save Changes" at bounding box center [477, 669] width 74 height 22
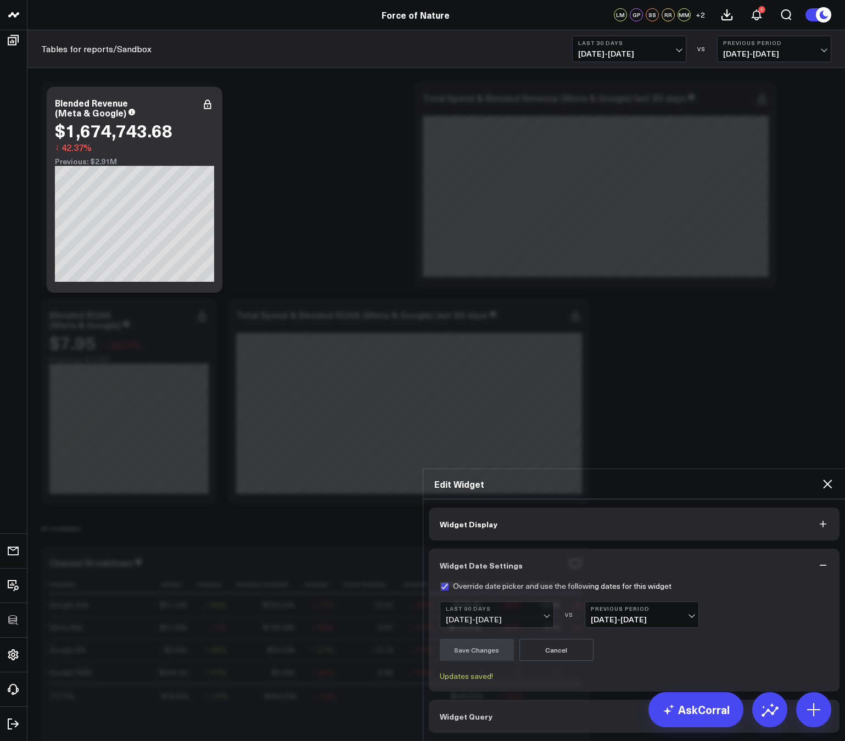
click at [831, 477] on icon at bounding box center [827, 483] width 13 height 13
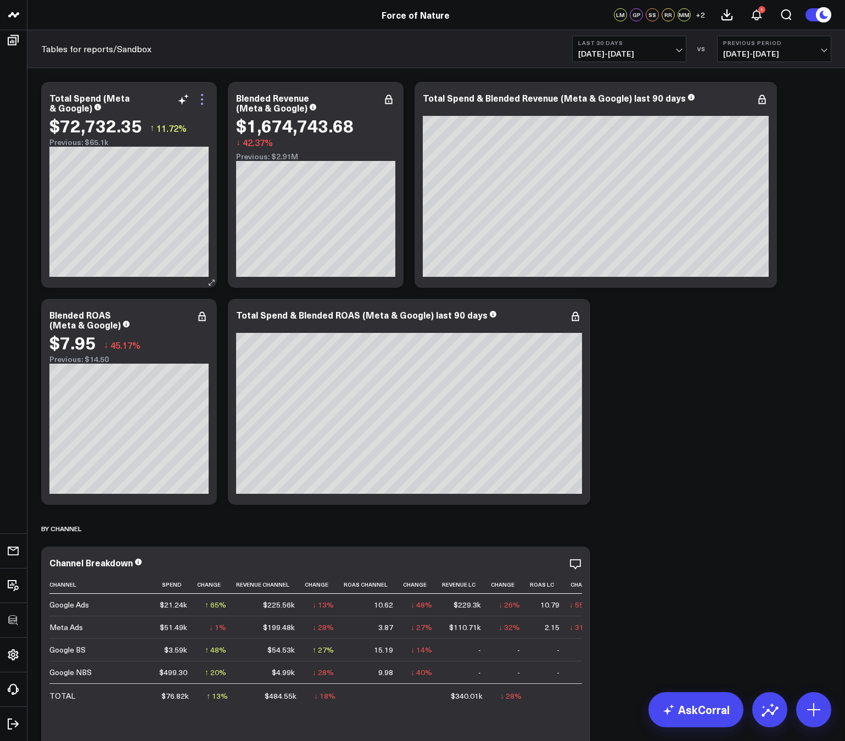
click at [204, 99] on icon at bounding box center [202, 99] width 13 height 13
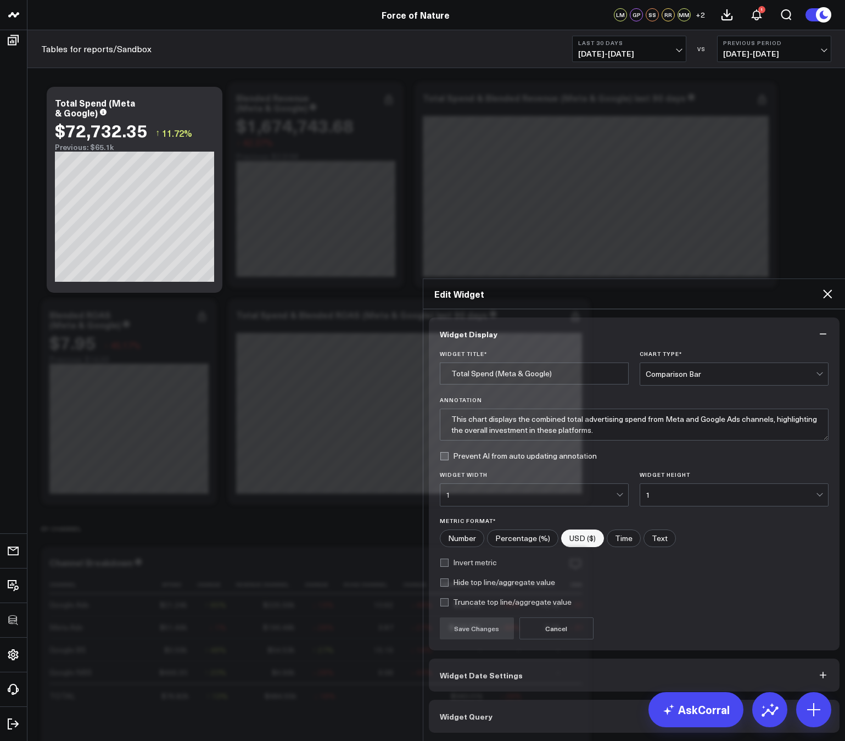
click at [461, 671] on span "Widget Date Settings" at bounding box center [481, 675] width 83 height 9
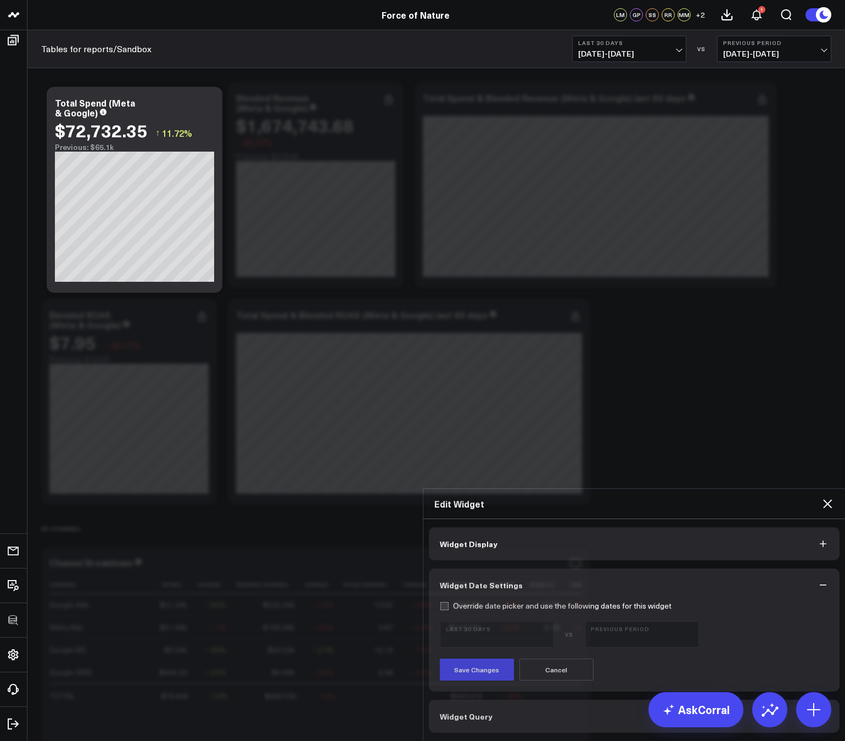
click at [440, 601] on label "Override date picker and use the following dates for this widget" at bounding box center [556, 605] width 232 height 9
click at [440, 601] on input "Override date picker and use the following dates for this widget" at bounding box center [444, 605] width 9 height 9
checkbox input "true"
click at [472, 635] on span "07/22/25 - 08/20/25" at bounding box center [497, 639] width 102 height 9
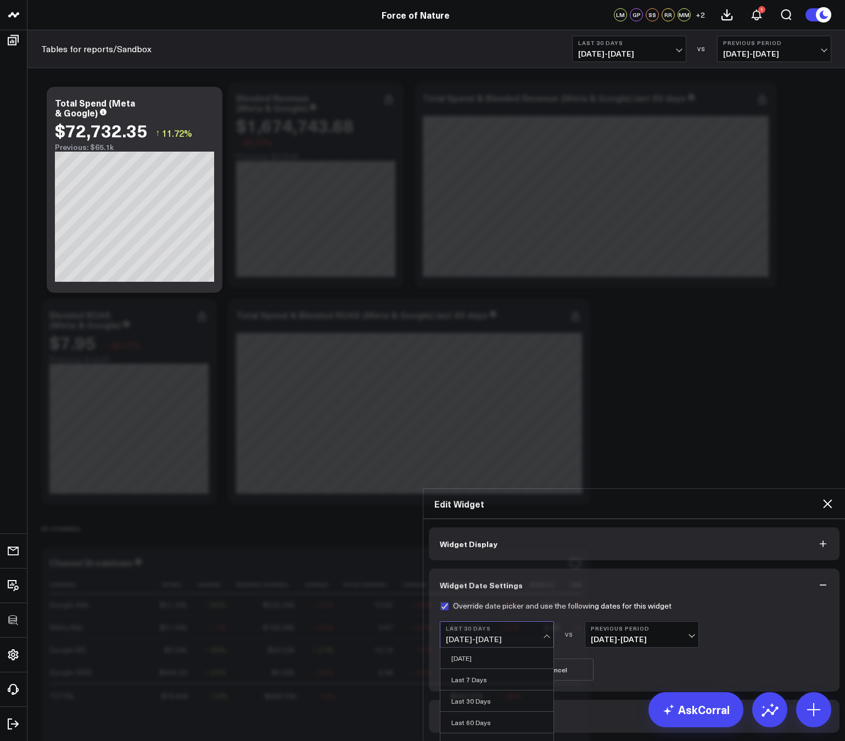
click at [475, 733] on link "Last 90 Days" at bounding box center [496, 743] width 113 height 21
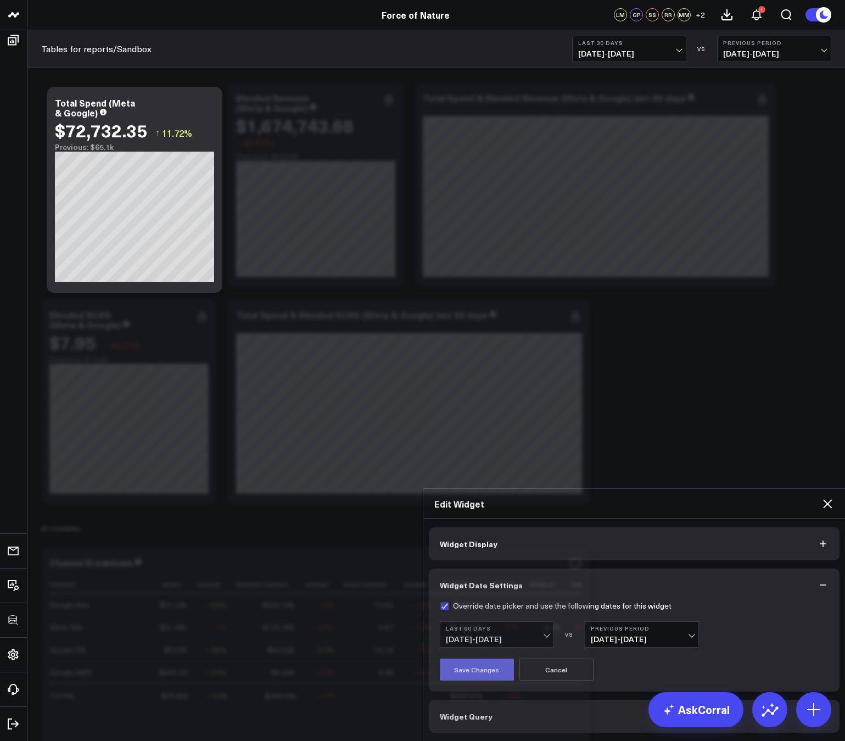
click at [465, 658] on button "Save Changes" at bounding box center [477, 669] width 74 height 22
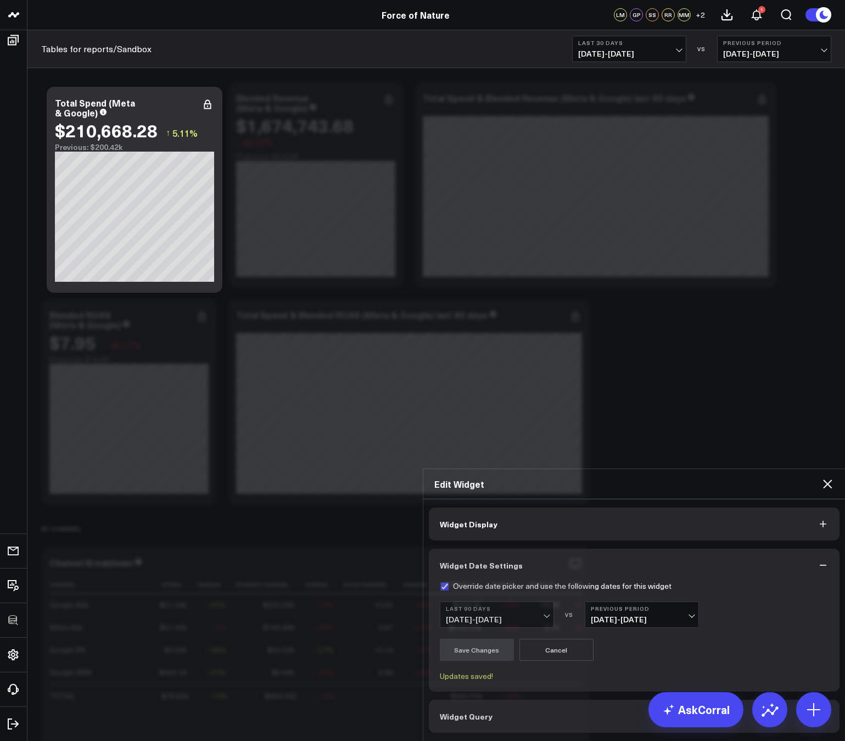
click at [829, 477] on icon at bounding box center [827, 483] width 13 height 13
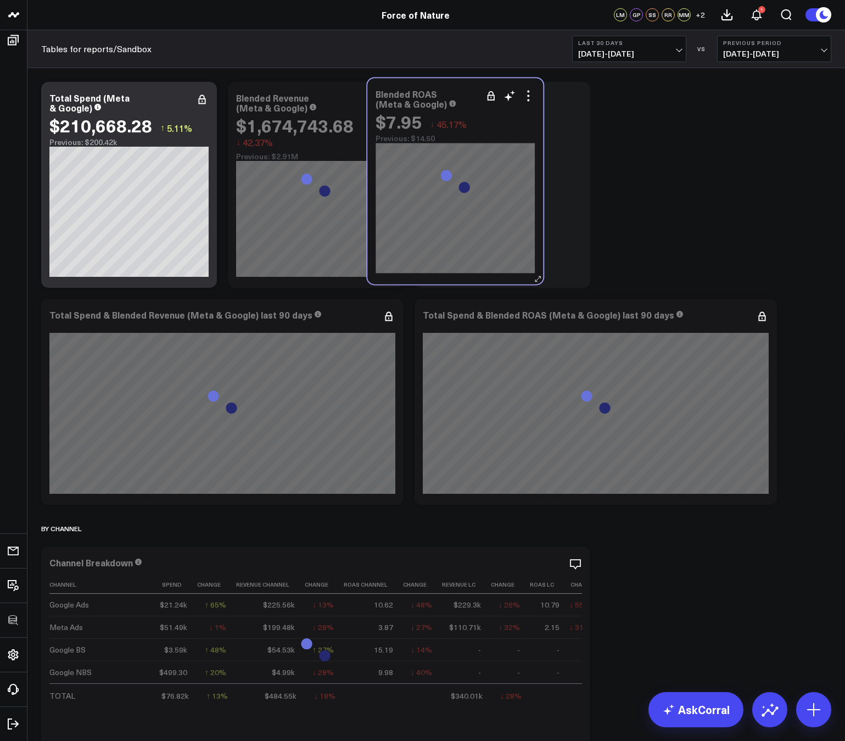
drag, startPoint x: 143, startPoint y: 311, endPoint x: 480, endPoint y: 91, distance: 402.7
click at [480, 91] on div "Blended ROAS (Meta & Google)" at bounding box center [455, 99] width 159 height 20
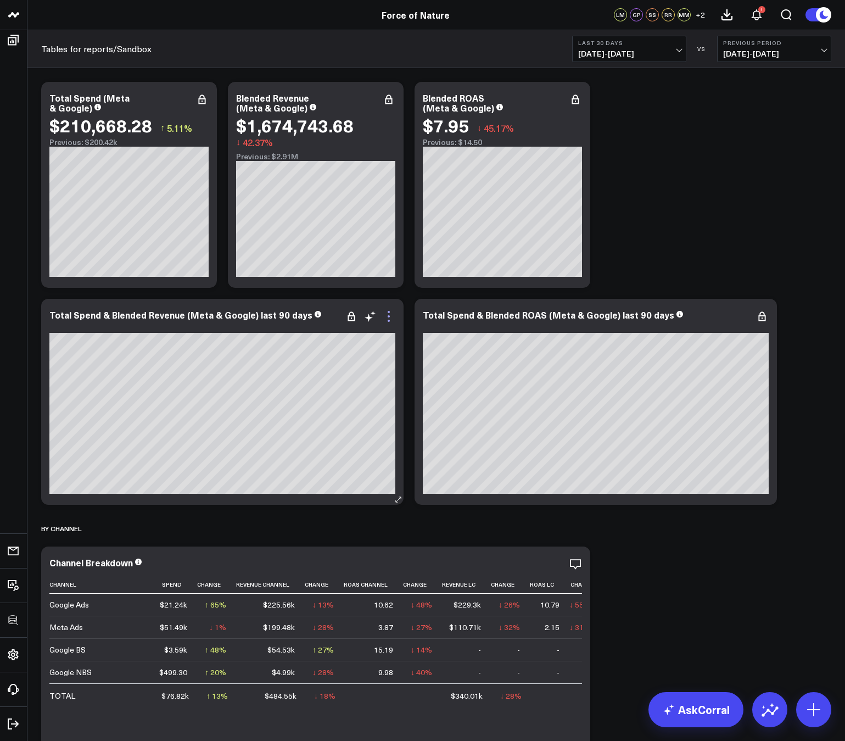
click at [389, 316] on icon at bounding box center [389, 316] width 2 height 2
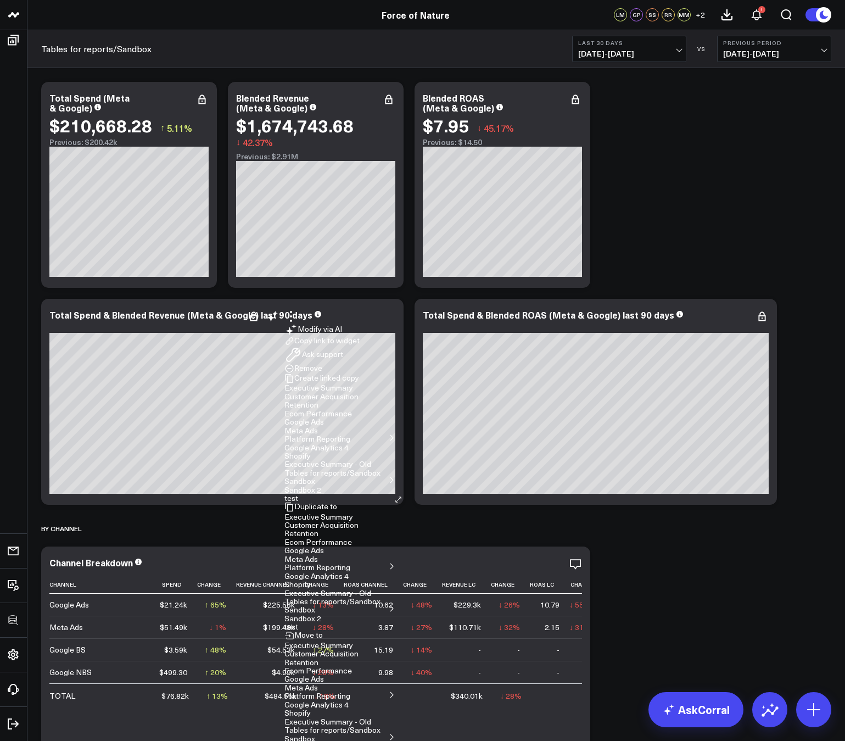
click at [381, 598] on button "Tables for reports/Sandbox" at bounding box center [332, 602] width 96 height 8
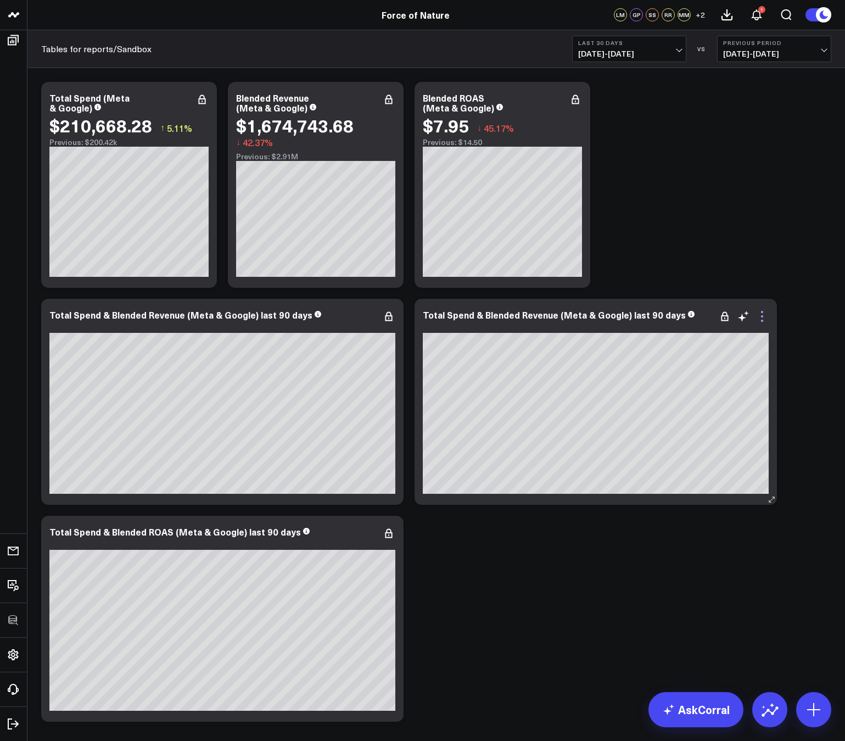
click at [763, 317] on icon at bounding box center [762, 316] width 13 height 13
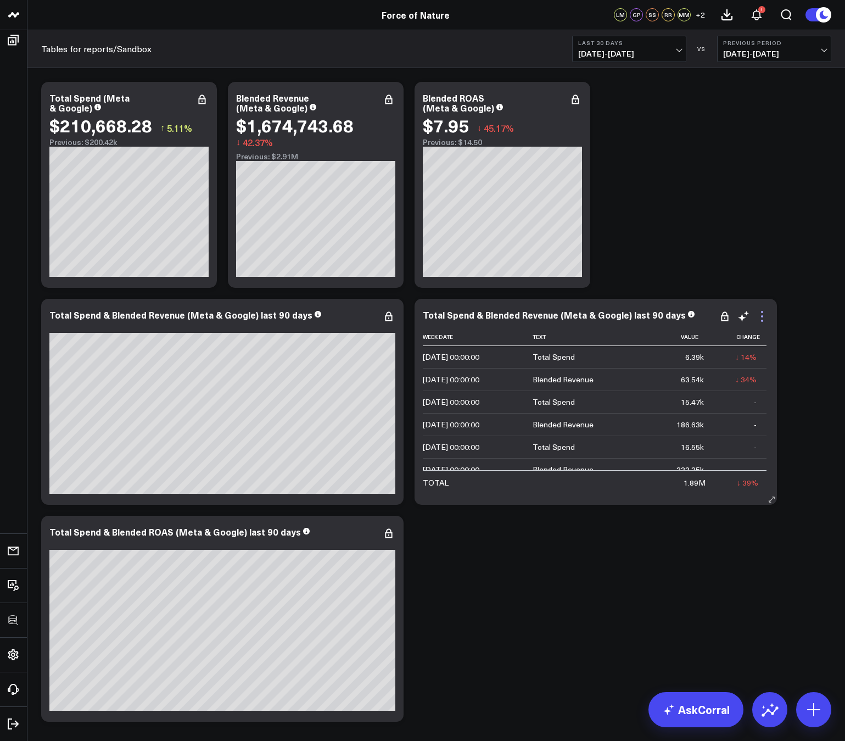
click at [766, 316] on icon at bounding box center [762, 316] width 13 height 13
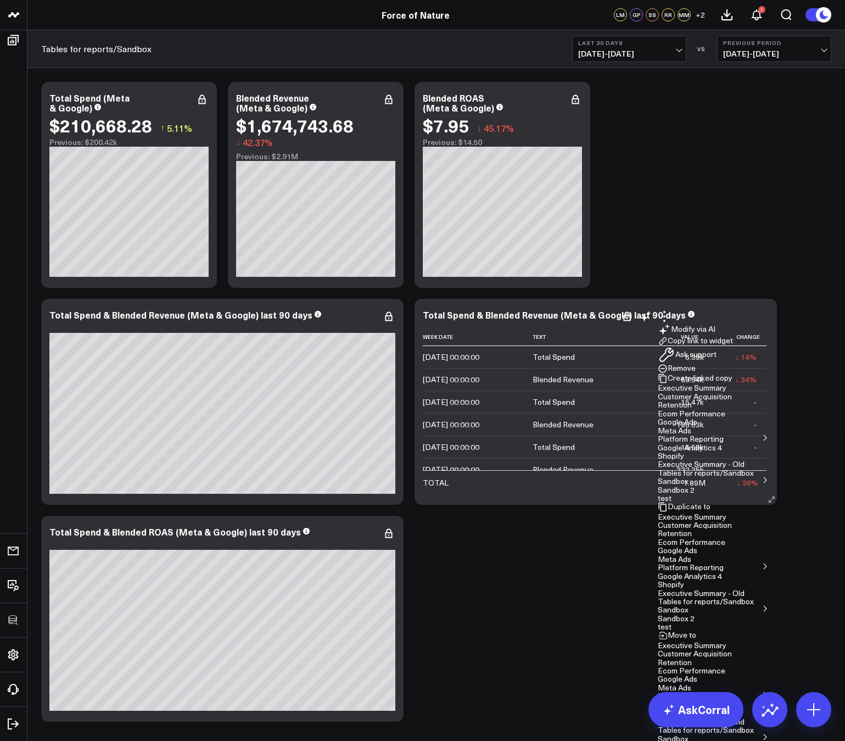
click at [696, 373] on button "Remove" at bounding box center [677, 369] width 38 height 10
